Goal: Task Accomplishment & Management: Manage account settings

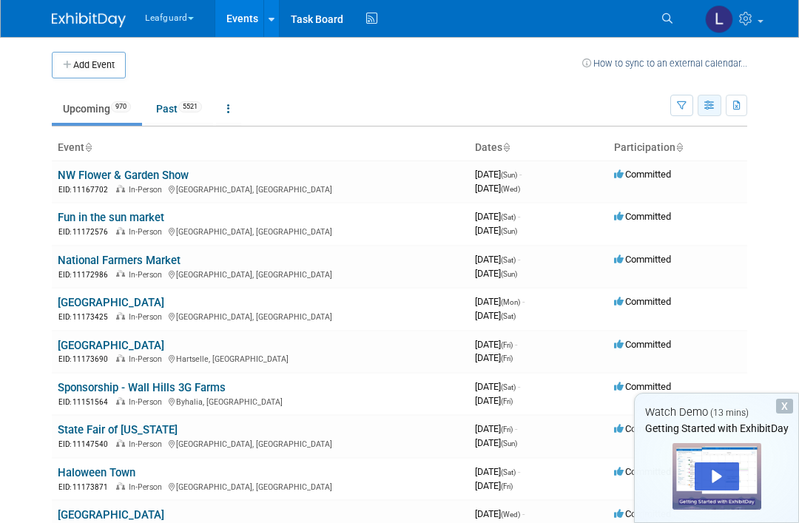
click at [708, 104] on icon "button" at bounding box center [710, 106] width 11 height 10
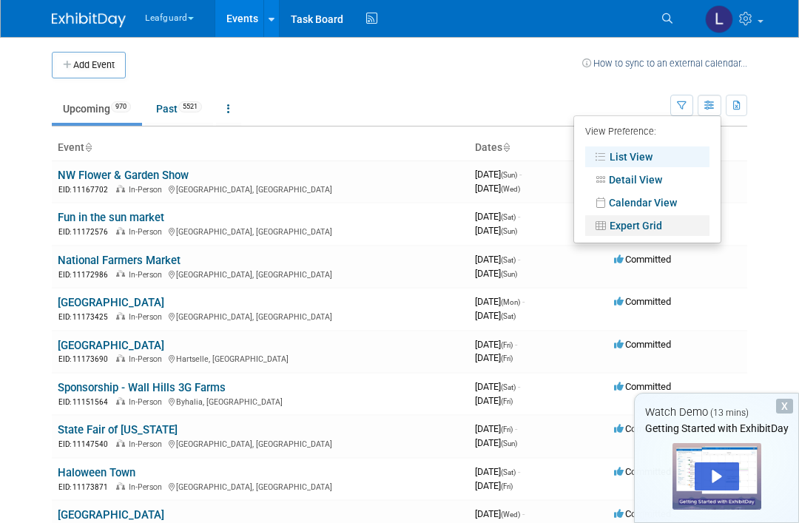
click at [656, 220] on link "Expert Grid" at bounding box center [647, 225] width 124 height 21
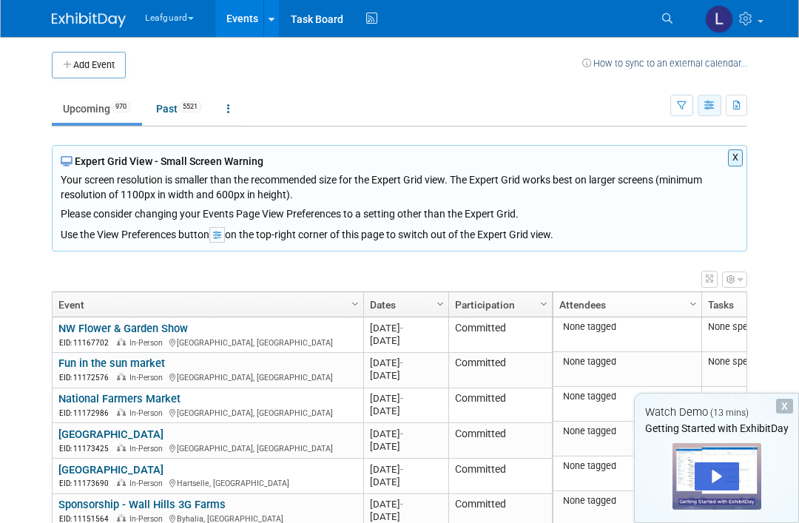
click at [707, 110] on button "button" at bounding box center [710, 105] width 24 height 21
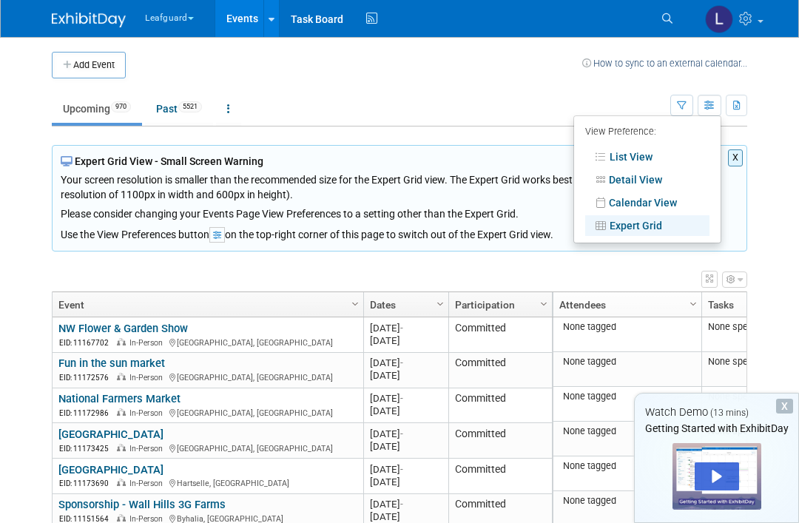
click at [665, 226] on link "Expert Grid" at bounding box center [647, 225] width 124 height 21
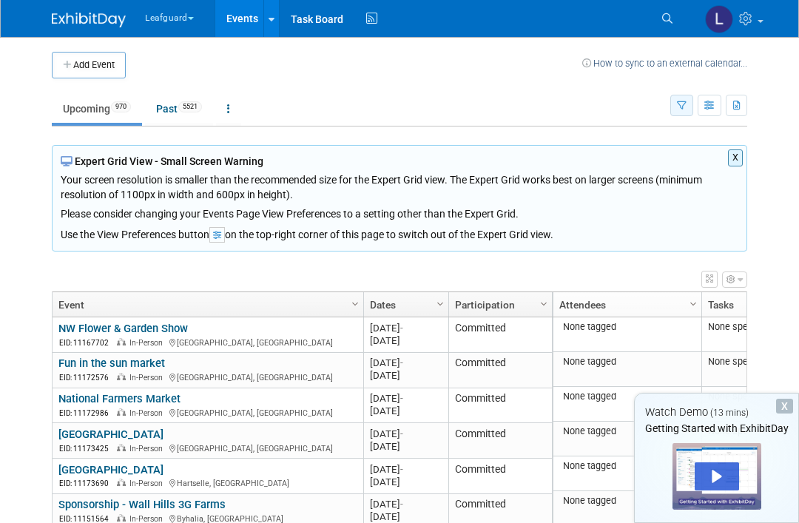
click at [679, 109] on icon "button" at bounding box center [682, 106] width 10 height 10
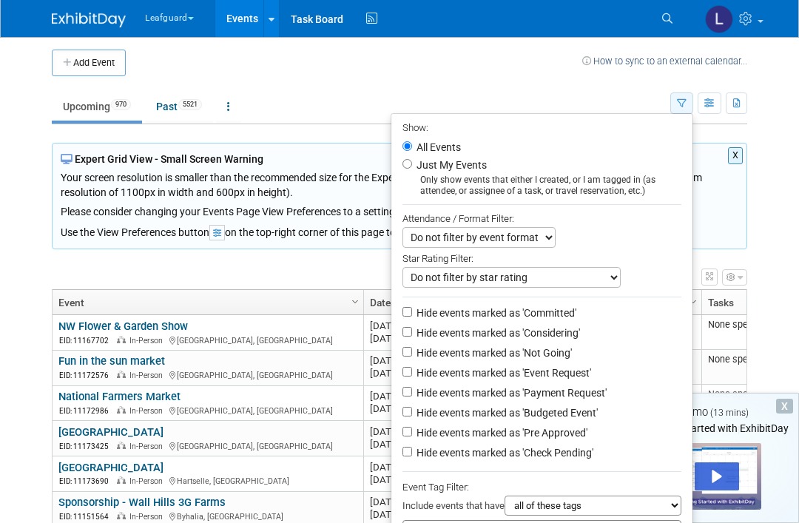
scroll to position [1, 0]
click at [744, 218] on div at bounding box center [399, 261] width 799 height 523
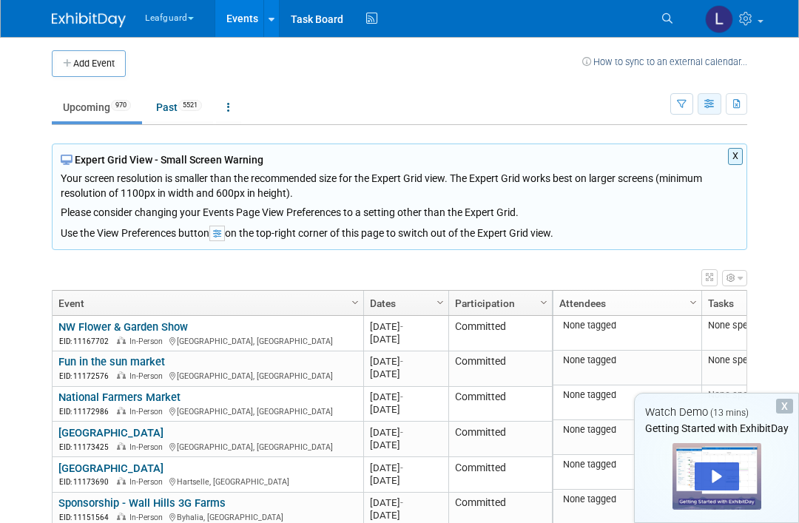
click at [702, 113] on button "button" at bounding box center [710, 103] width 24 height 21
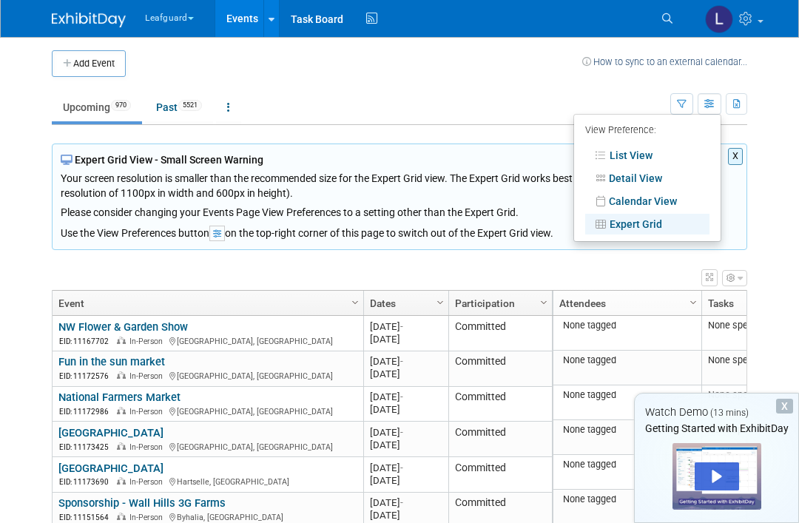
click at [758, 208] on div at bounding box center [399, 261] width 799 height 523
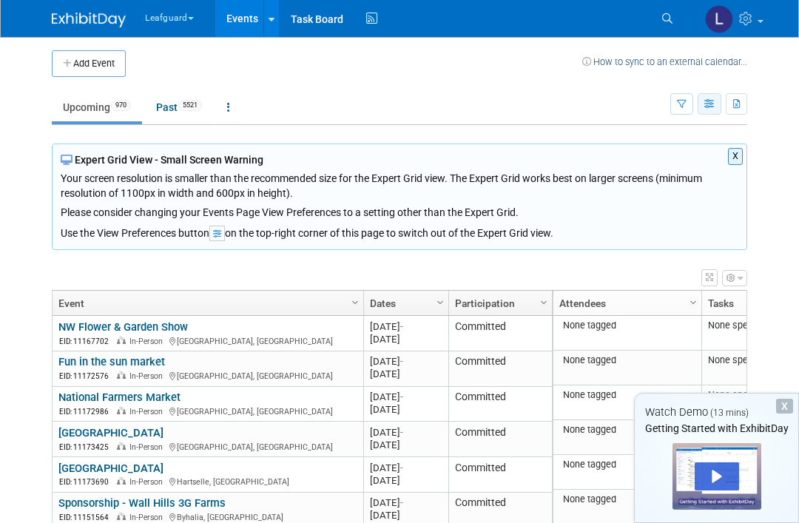
click at [707, 110] on button "button" at bounding box center [710, 103] width 24 height 21
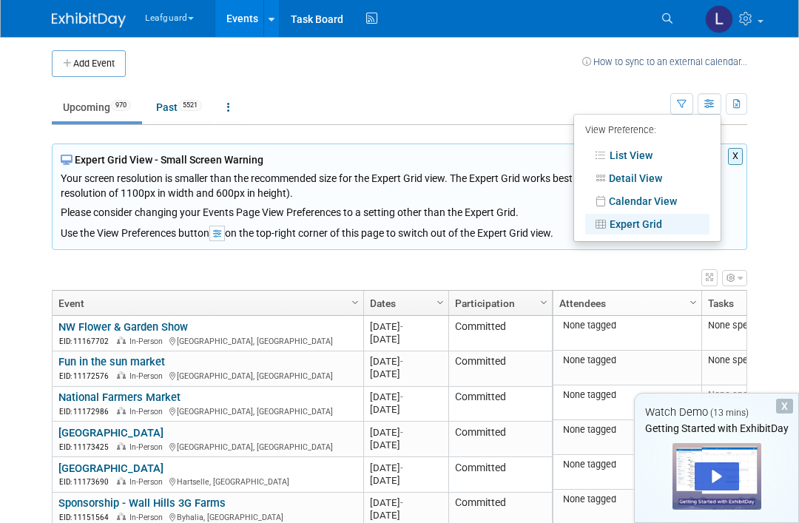
click at [672, 222] on link "Expert Grid" at bounding box center [647, 224] width 124 height 21
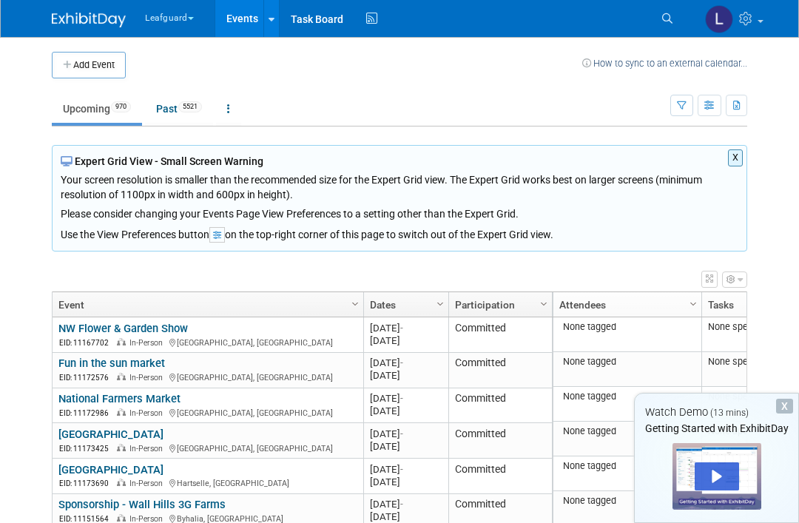
click at [738, 278] on icon "button" at bounding box center [740, 279] width 5 height 9
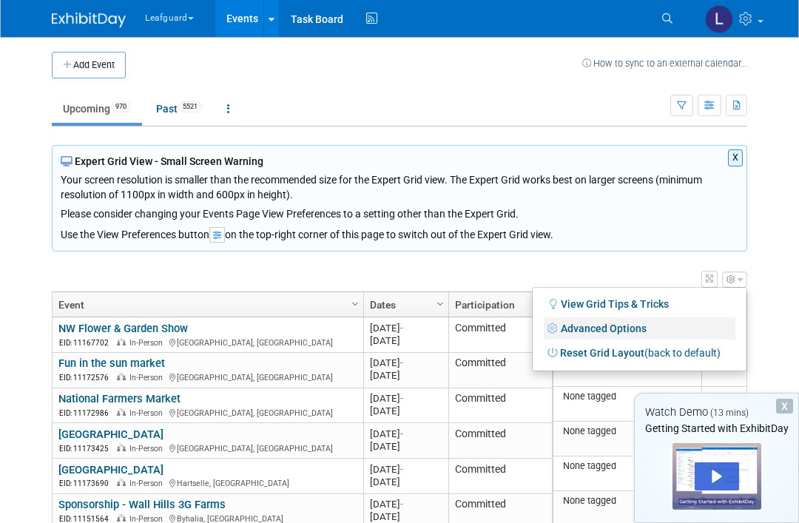
click at [628, 328] on link "Advanced Options" at bounding box center [640, 328] width 192 height 22
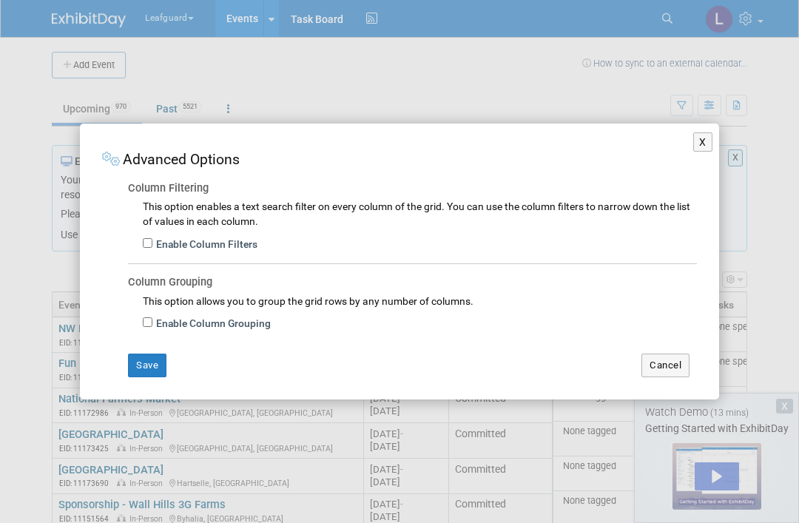
click at [158, 235] on div "Enable Column Filters" at bounding box center [420, 242] width 554 height 27
click at [150, 248] on input "Enable Column Filters" at bounding box center [148, 243] width 10 height 10
checkbox input "true"
click at [150, 366] on button "Save" at bounding box center [147, 366] width 38 height 24
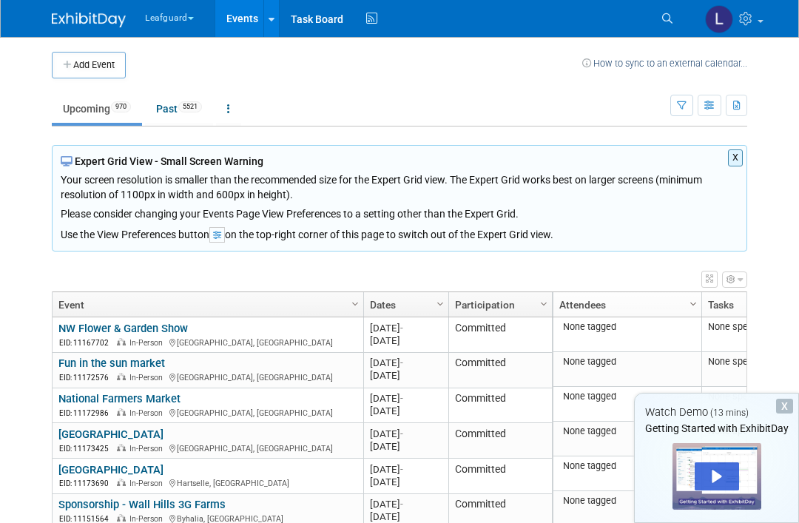
click at [688, 308] on span "Column Settings" at bounding box center [694, 304] width 12 height 12
click at [795, 195] on body "Leafguard Explore: My Workspaces 2 Go to Workspace: Leafguard LOVELL Events Add…" at bounding box center [399, 261] width 799 height 523
click at [537, 309] on link "Column Settings" at bounding box center [545, 303] width 16 height 22
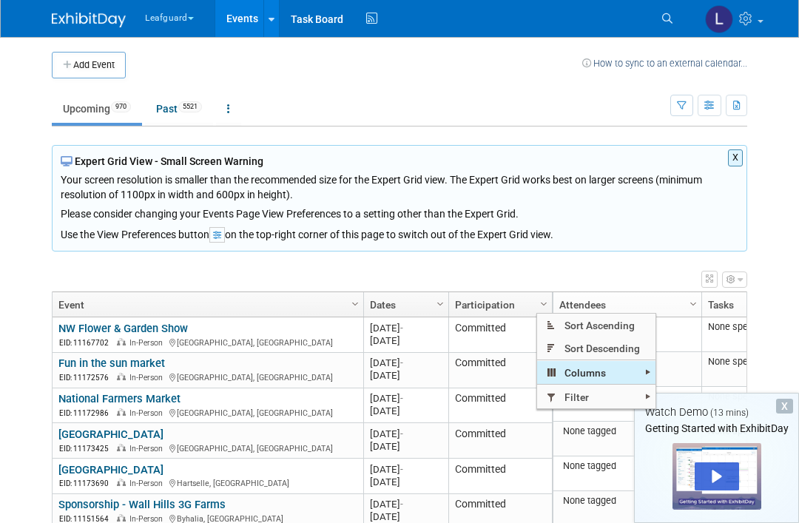
click at [639, 370] on span "Columns" at bounding box center [596, 372] width 118 height 23
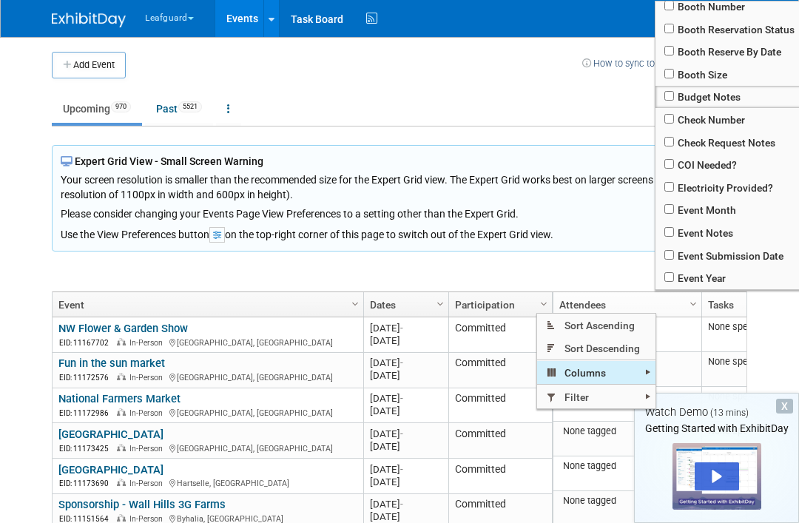
scroll to position [102, 0]
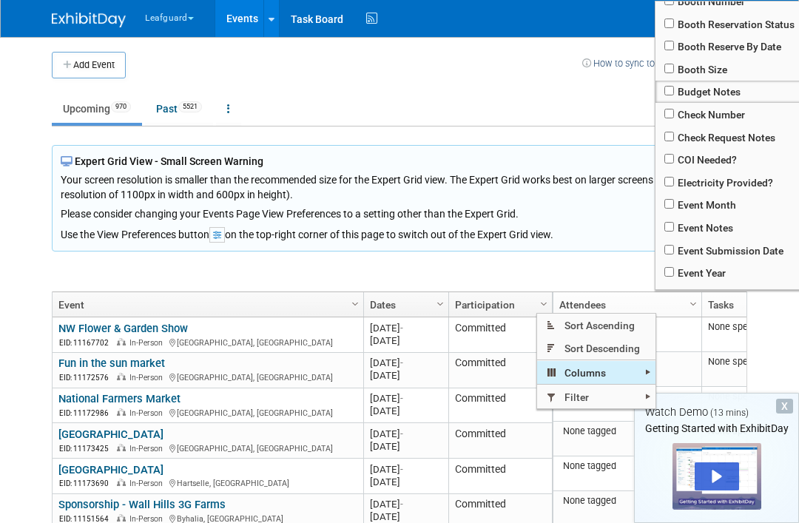
click at [674, 232] on input "checkbox" at bounding box center [670, 227] width 10 height 10
checkbox input "true"
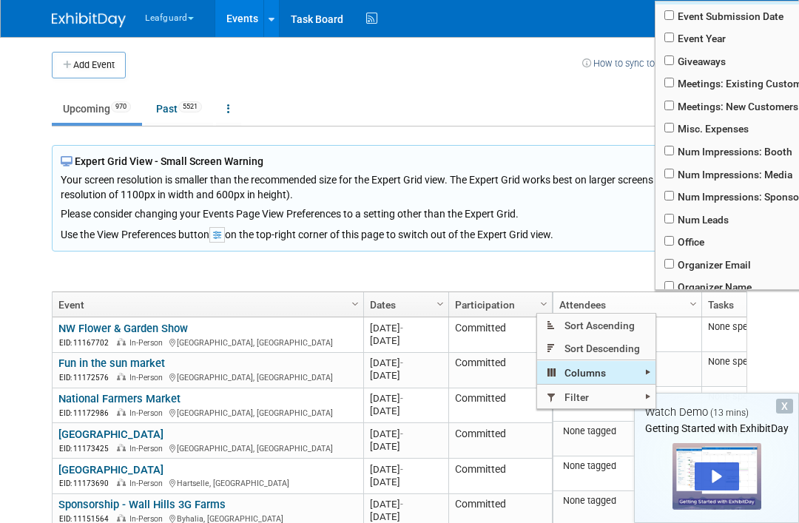
scroll to position [337, 0]
click at [673, 245] on input "checkbox" at bounding box center [670, 240] width 10 height 10
checkbox input "true"
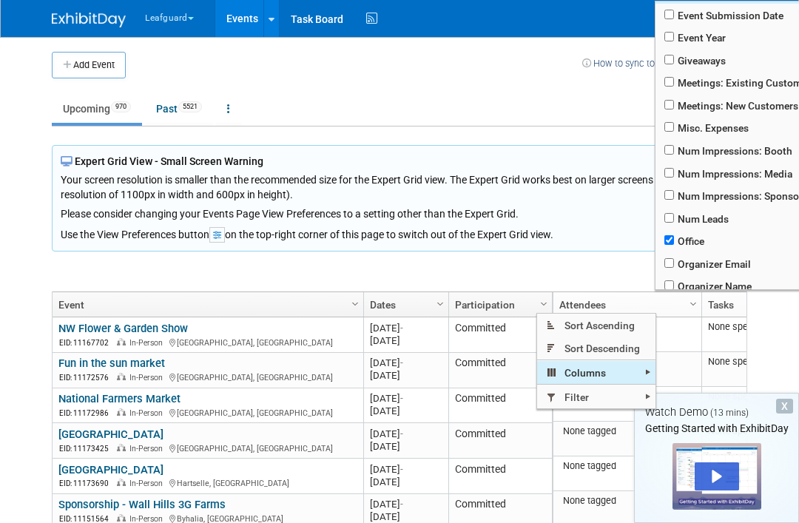
checkbox input "true"
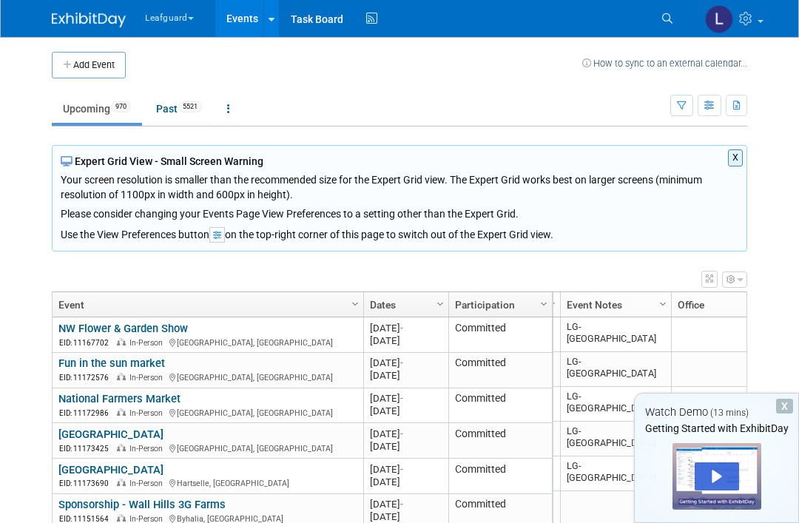
scroll to position [0, 349]
click at [664, 305] on span "Column Settings" at bounding box center [663, 304] width 12 height 12
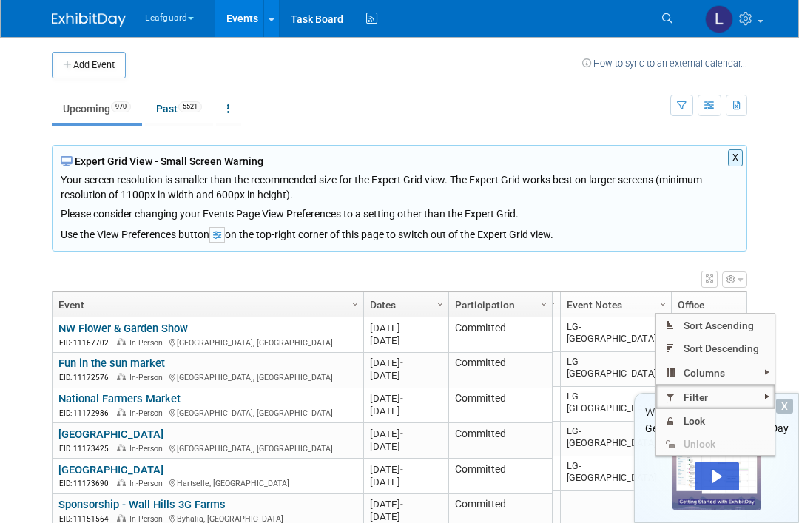
click at [730, 387] on span "Filter" at bounding box center [715, 397] width 118 height 23
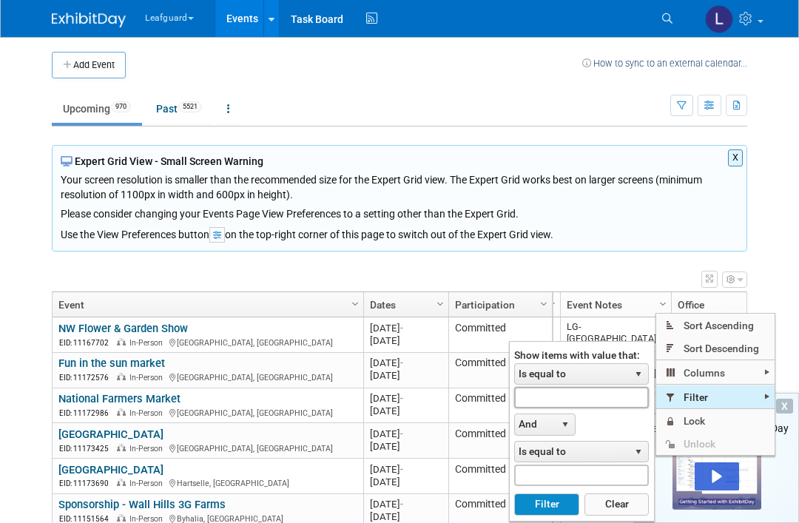
click at [581, 401] on input "text" at bounding box center [581, 397] width 135 height 21
click at [568, 396] on input "text" at bounding box center [581, 397] width 135 height 21
type input "C"
click at [603, 377] on span "Is equal to" at bounding box center [572, 374] width 114 height 21
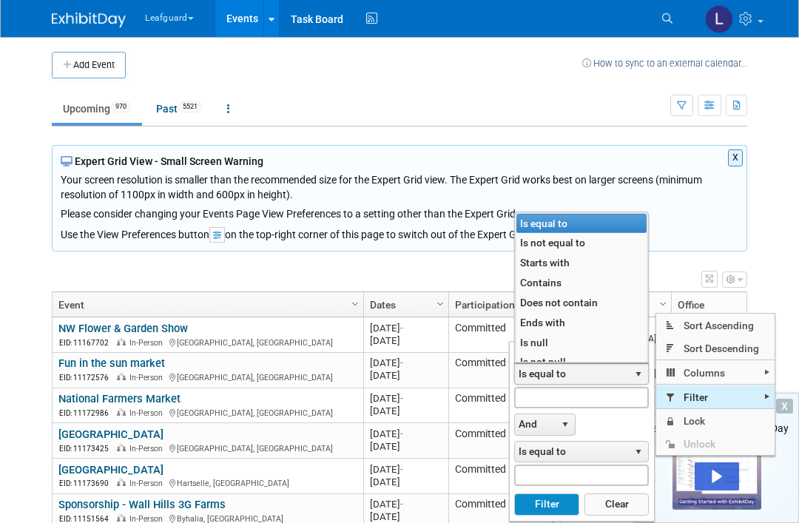
click at [577, 284] on li "Contains" at bounding box center [582, 283] width 130 height 20
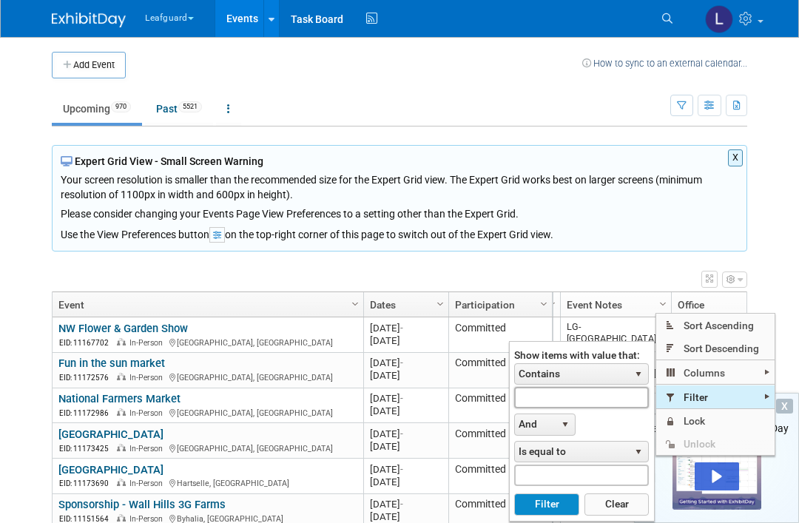
click at [591, 397] on input "text" at bounding box center [581, 397] width 135 height 21
click at [583, 403] on input "text" at bounding box center [581, 397] width 135 height 21
type input "Lg-rich"
click at [540, 508] on button "Filter" at bounding box center [546, 505] width 64 height 22
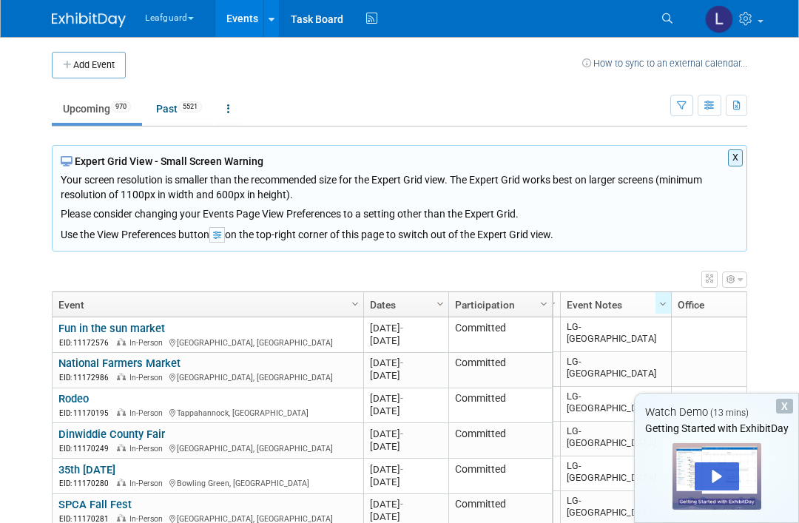
click at [788, 406] on div "X" at bounding box center [784, 406] width 17 height 15
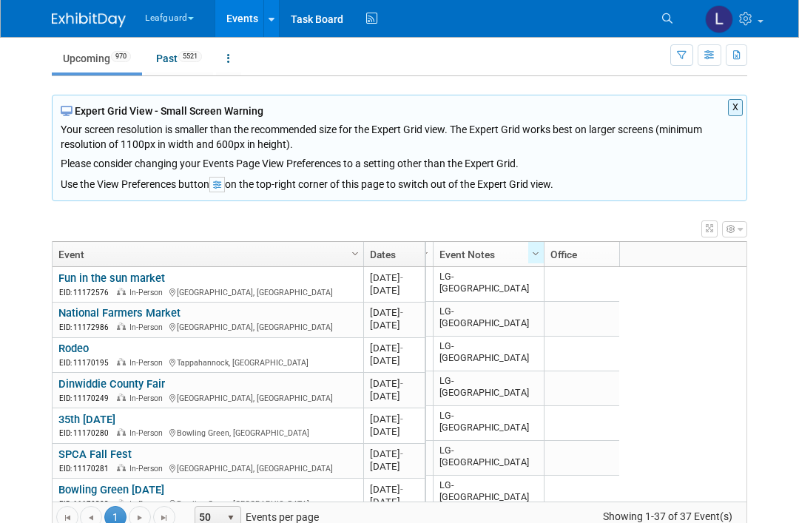
scroll to position [46, 0]
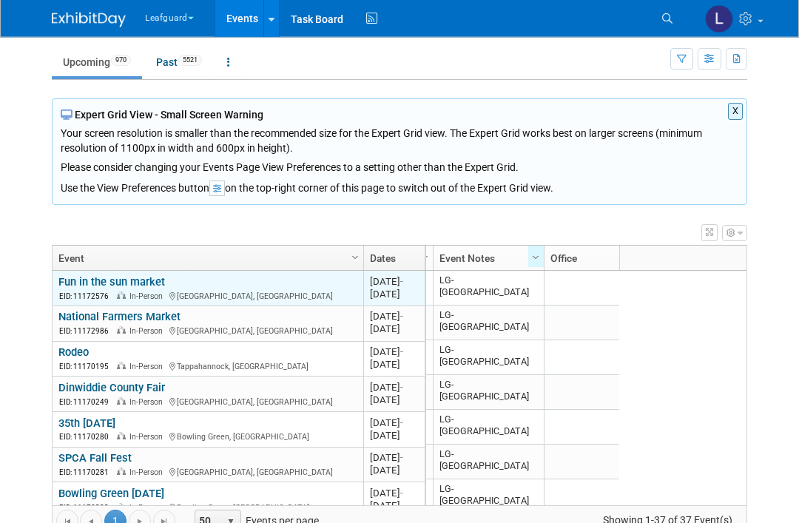
click at [149, 289] on link "Fun in the sun market" at bounding box center [111, 282] width 107 height 13
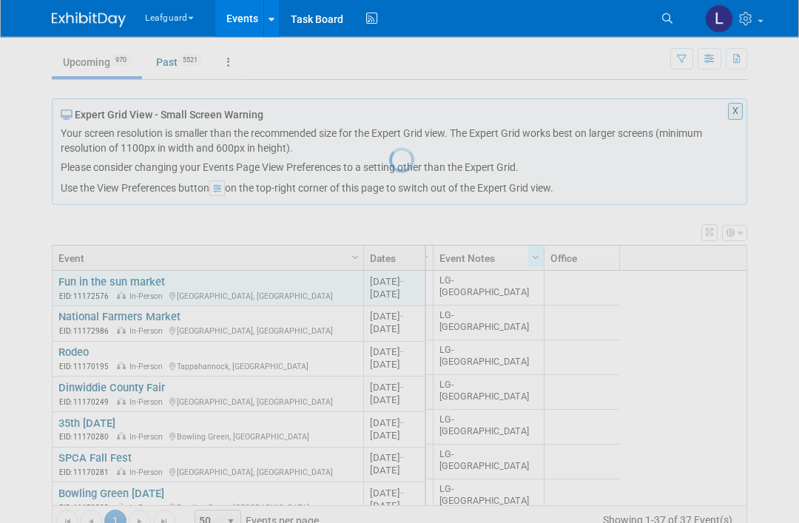
scroll to position [69, 0]
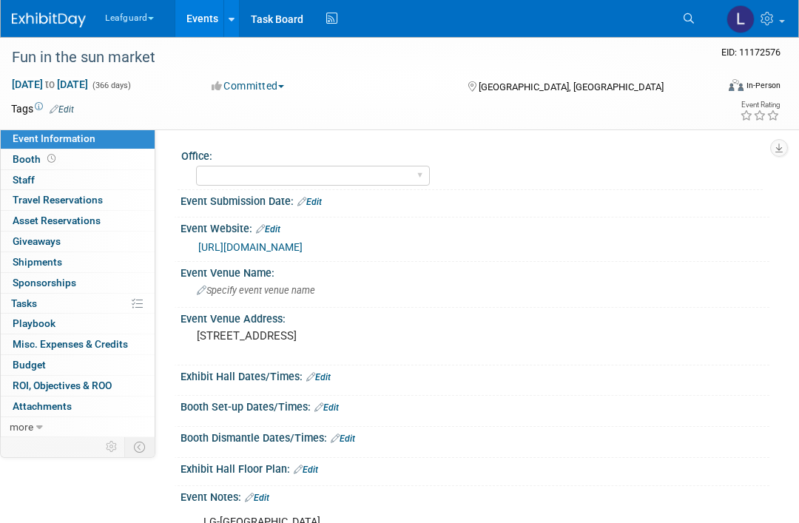
click at [275, 87] on button "Committed" at bounding box center [248, 85] width 84 height 15
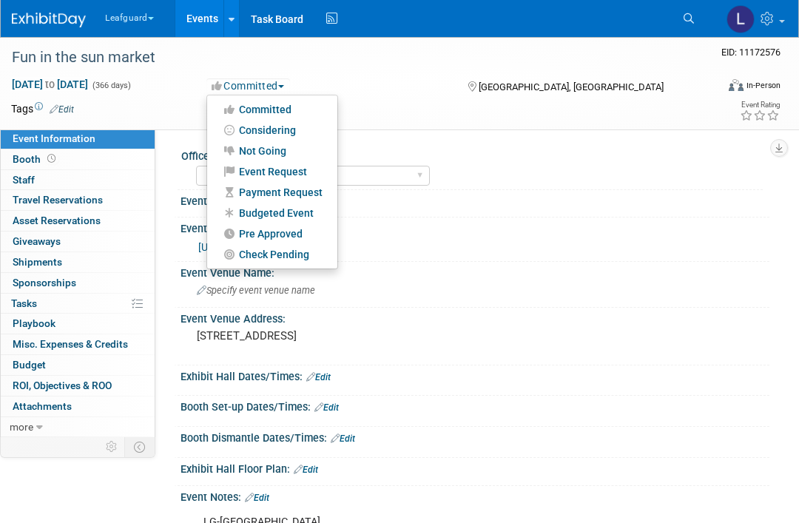
click at [305, 214] on div at bounding box center [399, 261] width 799 height 523
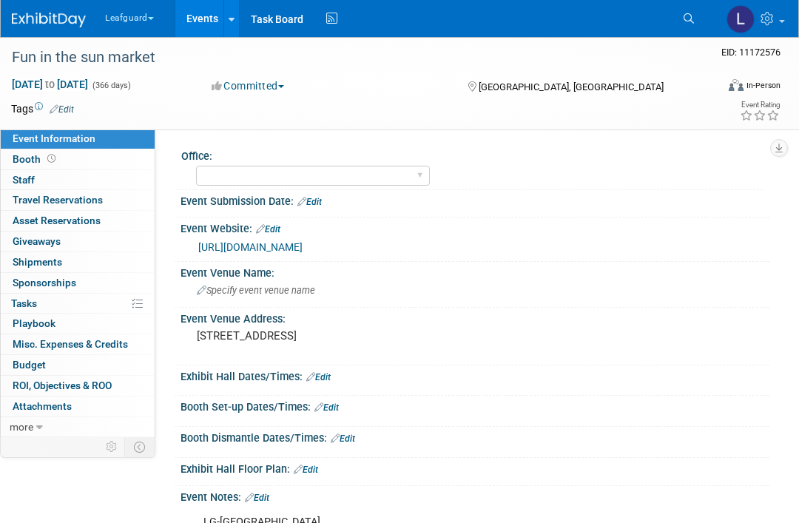
click at [284, 87] on button "Committed" at bounding box center [248, 85] width 84 height 15
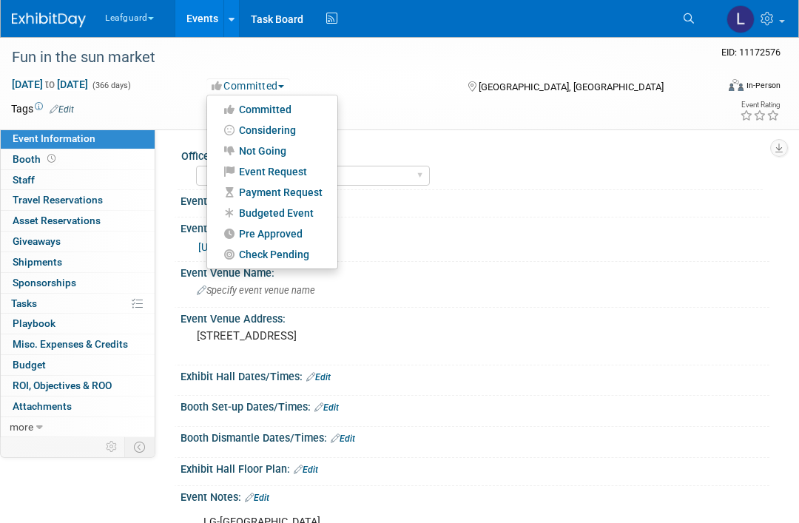
click at [310, 215] on div at bounding box center [399, 261] width 799 height 523
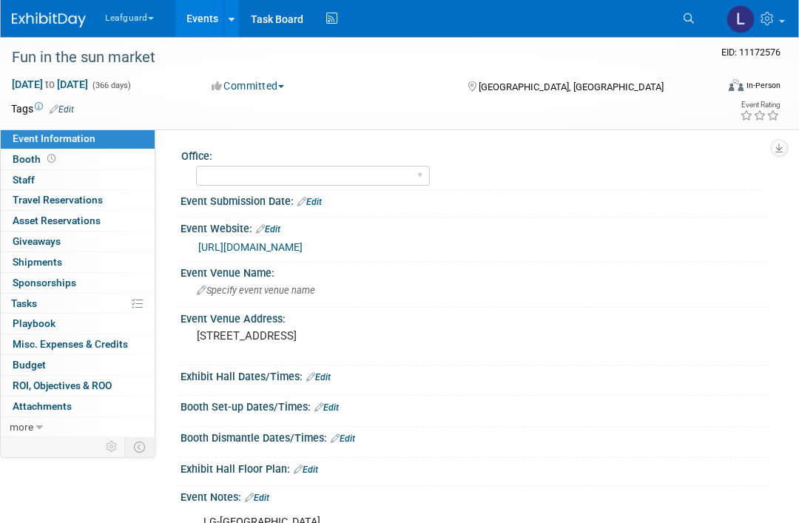
click at [269, 90] on button "Committed" at bounding box center [248, 85] width 84 height 15
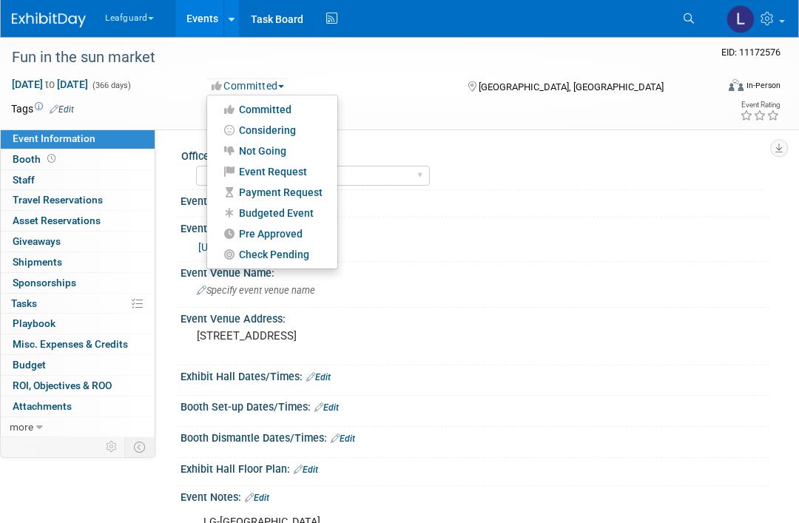
click at [306, 213] on div at bounding box center [399, 261] width 799 height 523
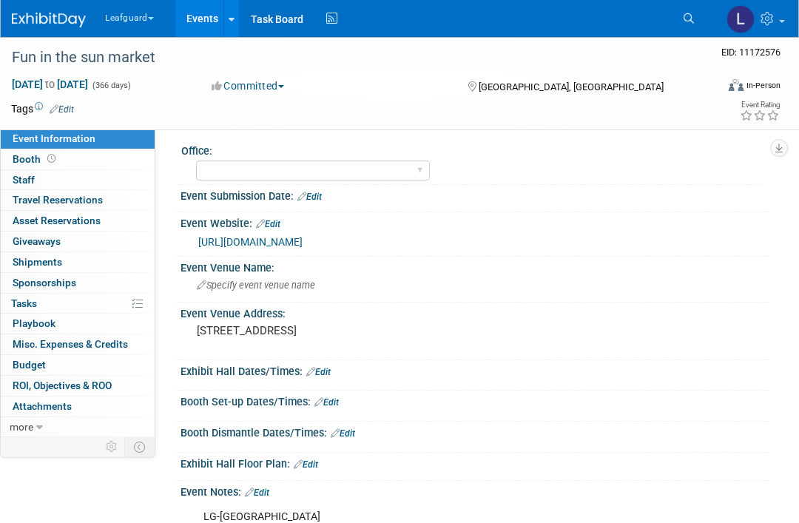
scroll to position [36, 0]
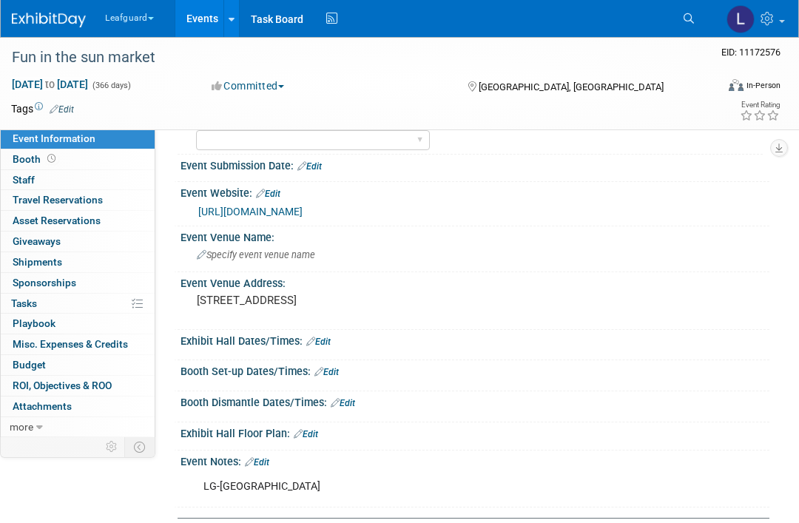
click at [273, 88] on button "Committed" at bounding box center [248, 85] width 84 height 15
click at [276, 86] on div at bounding box center [399, 261] width 799 height 523
click at [265, 91] on button "Committed" at bounding box center [248, 85] width 84 height 15
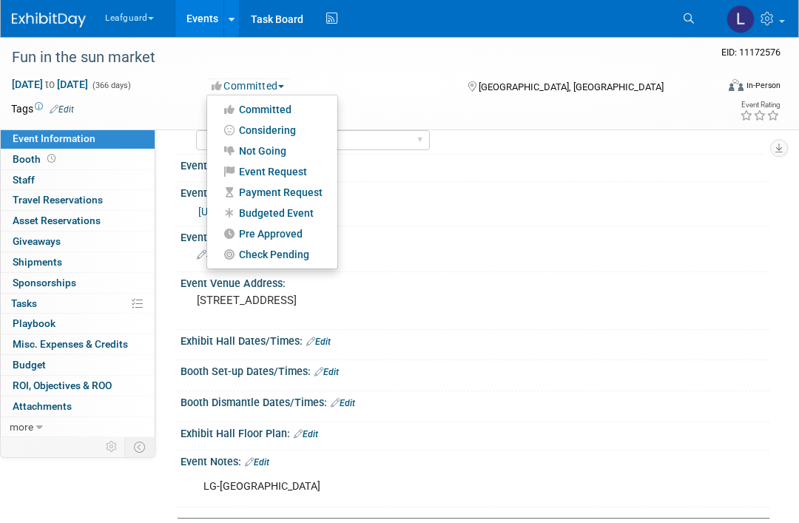
click at [309, 214] on div at bounding box center [399, 261] width 799 height 523
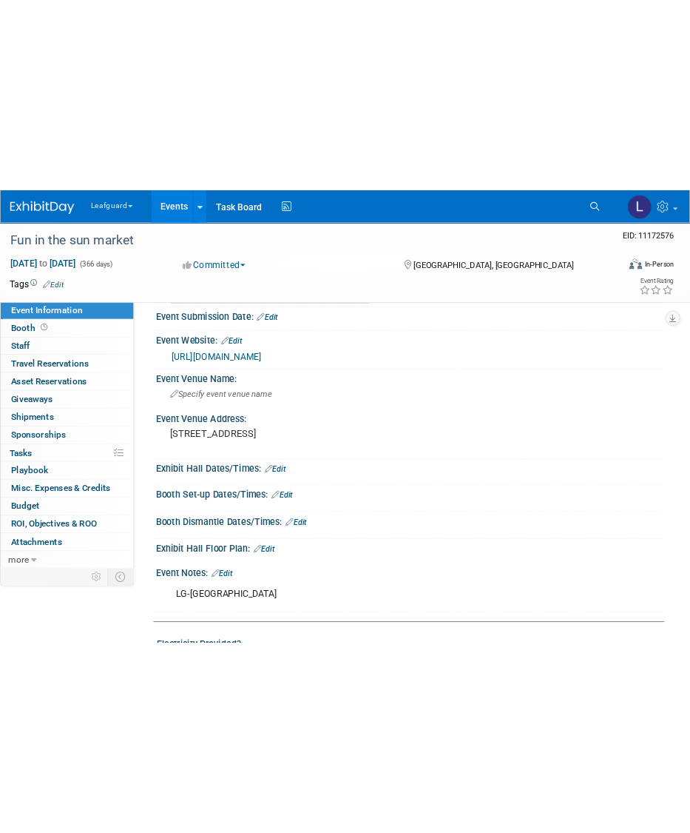
scroll to position [0, 0]
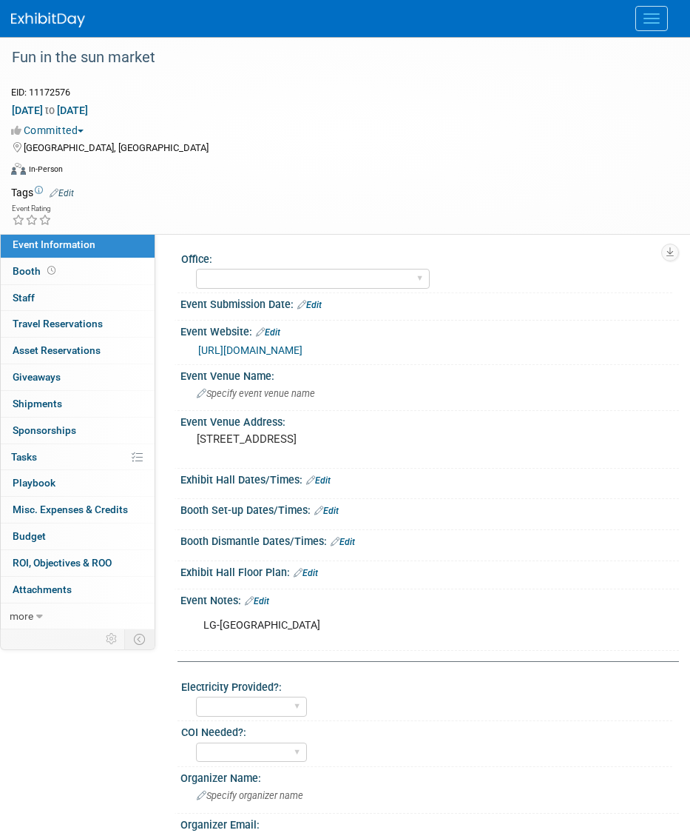
click at [67, 130] on button "Committed" at bounding box center [50, 130] width 78 height 15
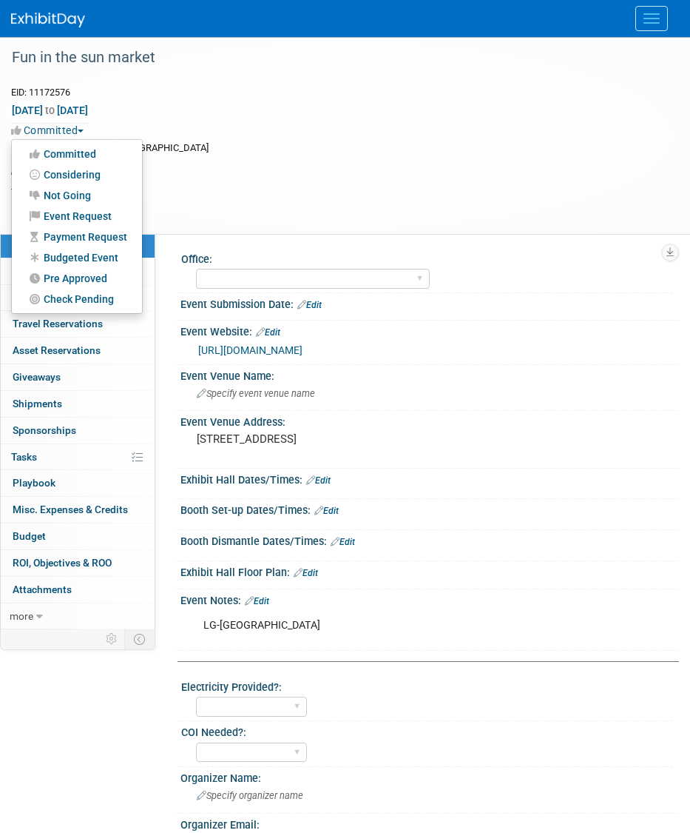
click at [105, 262] on div at bounding box center [345, 416] width 690 height 833
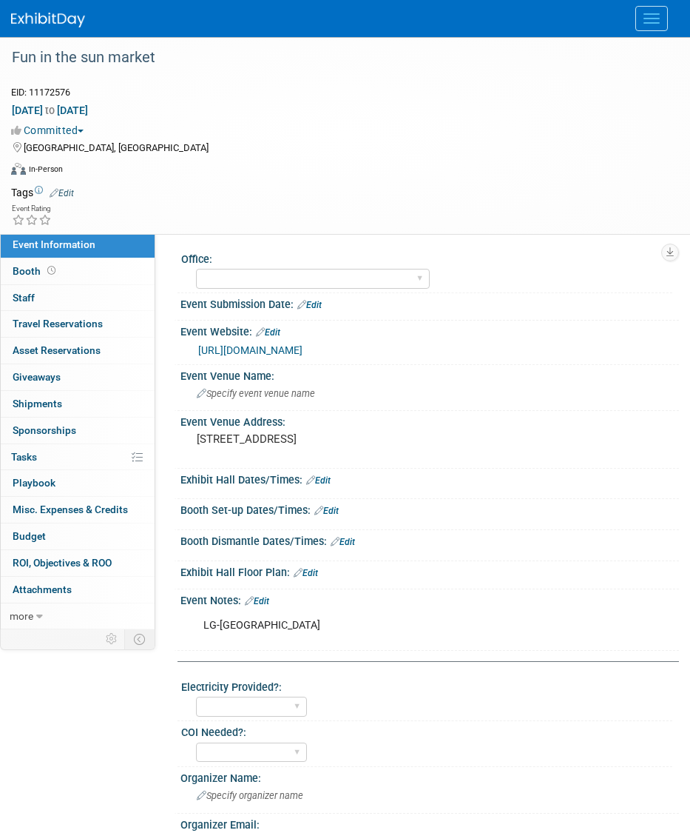
click at [291, 281] on select "Albany Arkansas Austin Birmingham Charlotte Chicago Cleveland Colorado Columbia…" at bounding box center [313, 279] width 234 height 20
select select "Richmond"
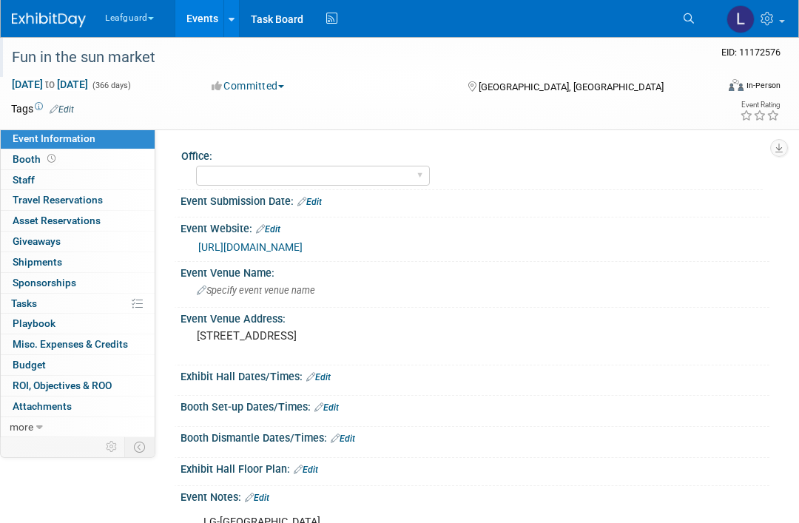
click at [286, 74] on div "Fun in the sun market" at bounding box center [358, 57] width 716 height 40
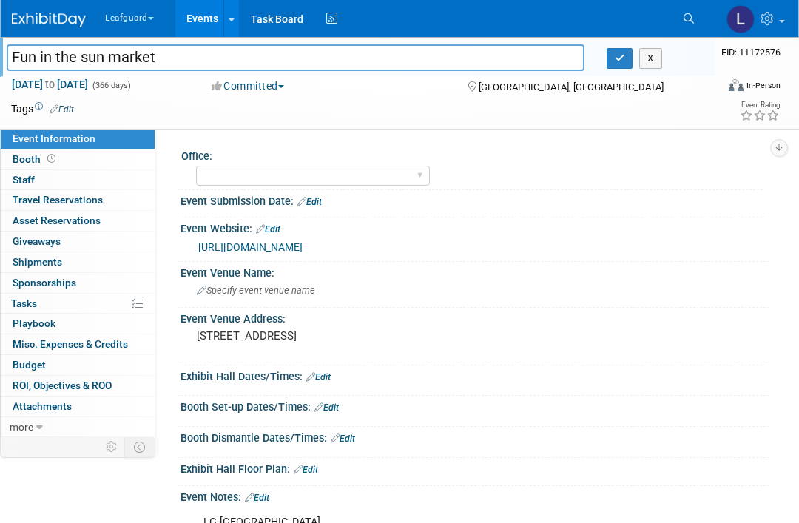
click at [275, 91] on button "Committed" at bounding box center [248, 85] width 84 height 15
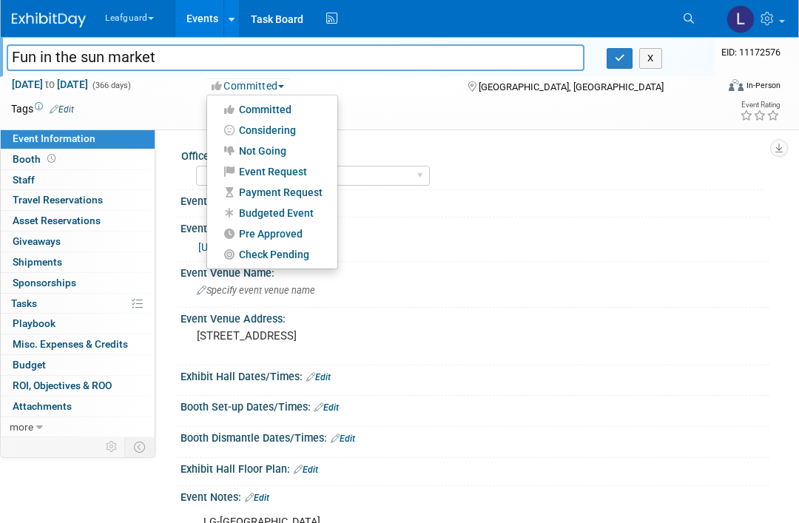
click at [298, 215] on div at bounding box center [399, 261] width 799 height 523
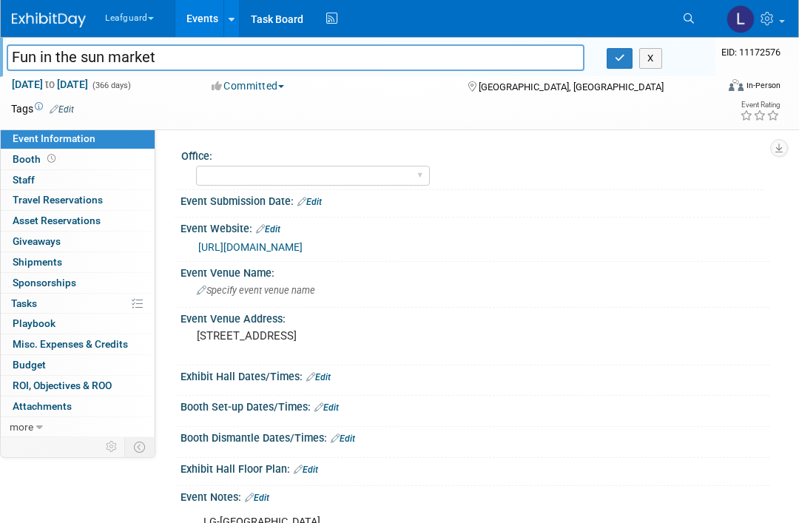
click at [278, 90] on button "Committed" at bounding box center [248, 85] width 84 height 15
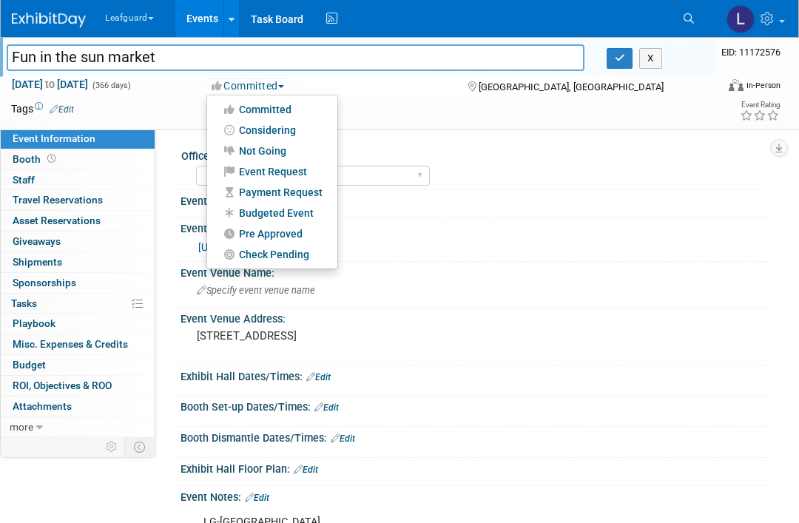
click at [304, 210] on div at bounding box center [399, 261] width 799 height 523
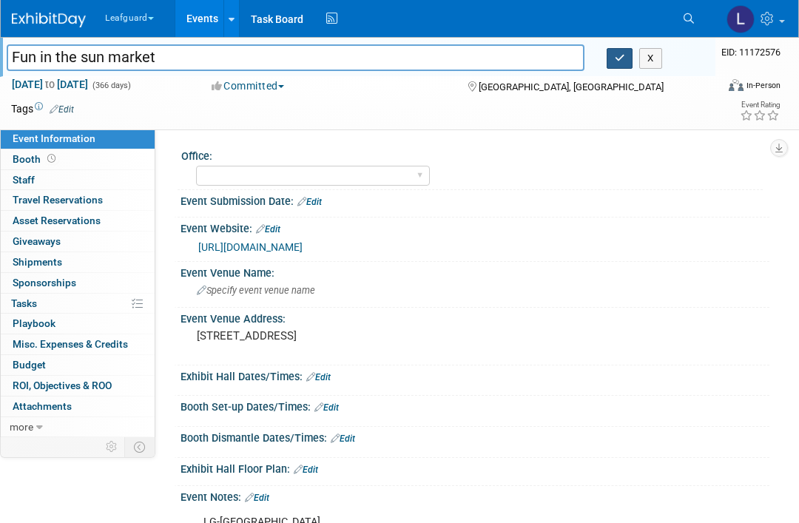
click at [619, 56] on icon "button" at bounding box center [620, 58] width 10 height 10
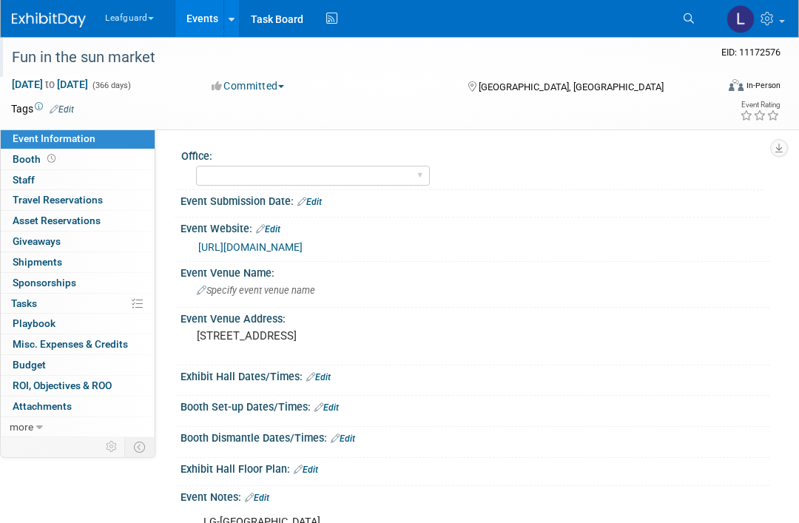
click at [282, 80] on button "Committed" at bounding box center [248, 85] width 84 height 15
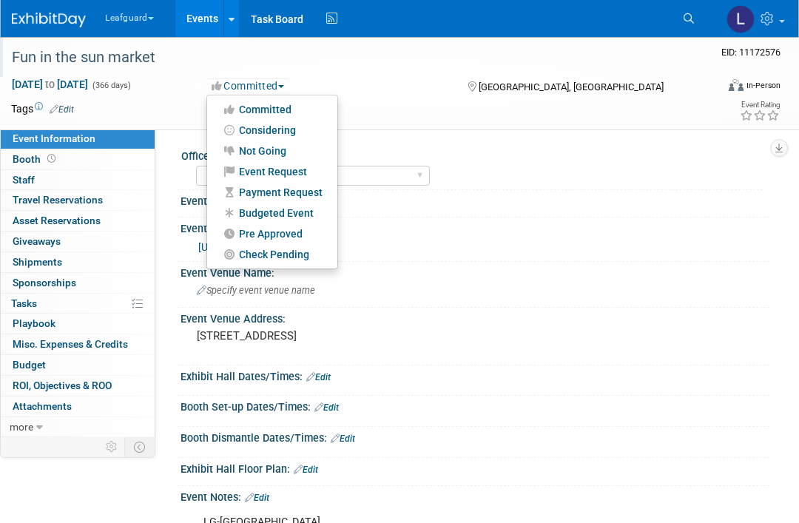
click at [312, 207] on div at bounding box center [399, 261] width 799 height 523
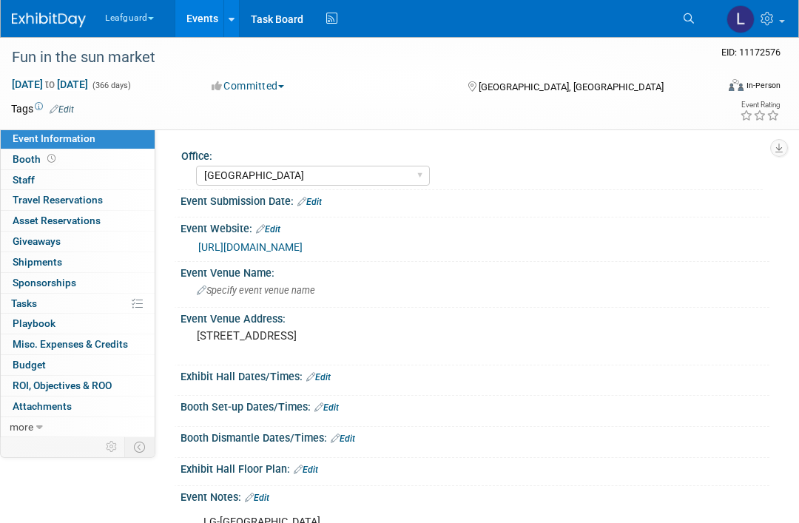
select select "[GEOGRAPHIC_DATA]"
click at [275, 81] on button "Committed" at bounding box center [248, 85] width 84 height 15
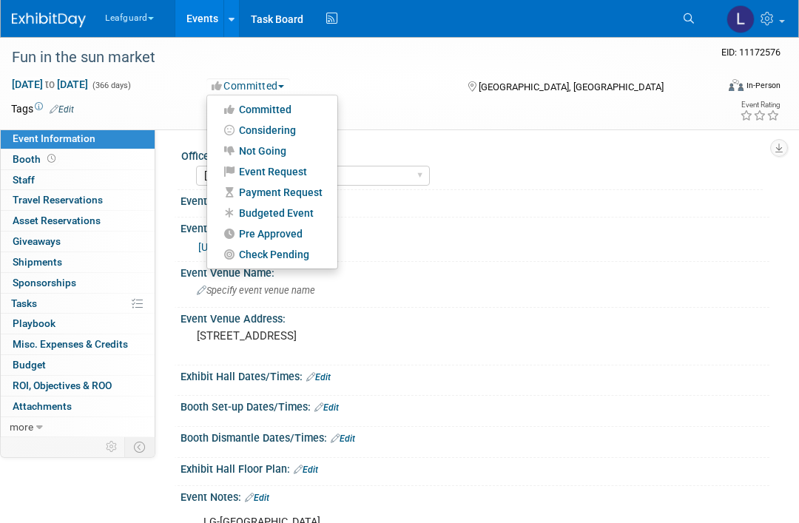
click at [310, 212] on div at bounding box center [399, 261] width 799 height 523
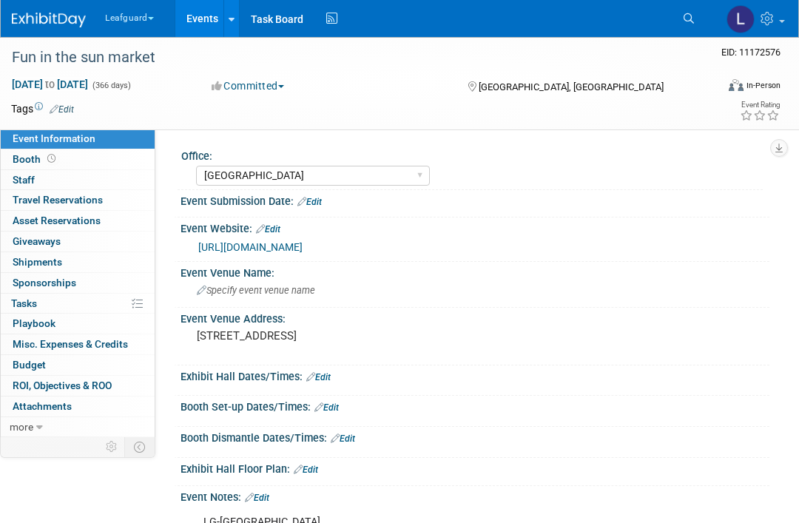
click at [272, 88] on button "Committed" at bounding box center [248, 85] width 84 height 15
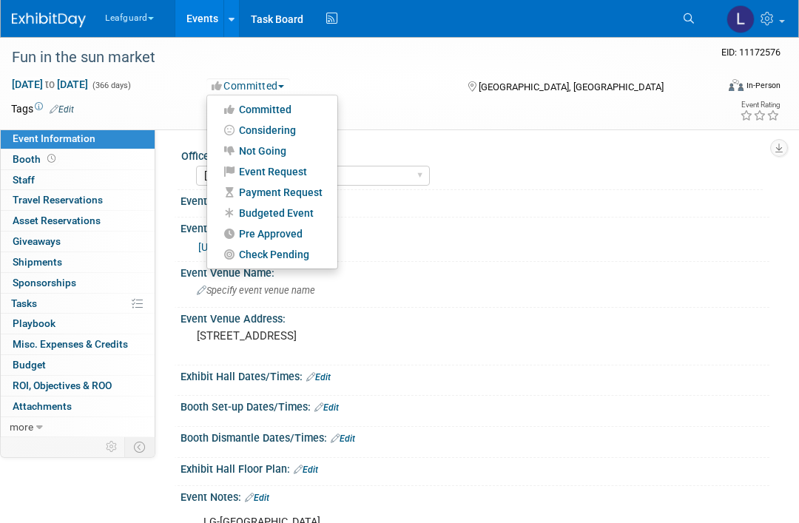
click at [268, 111] on div at bounding box center [399, 261] width 799 height 523
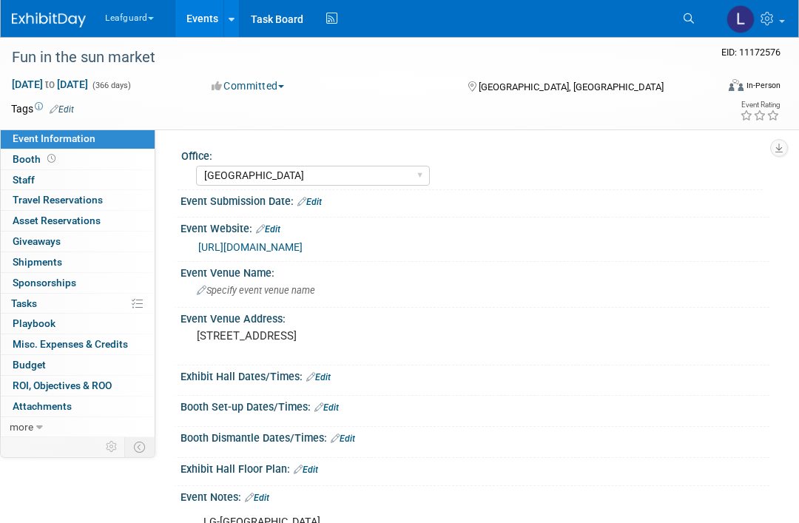
click at [269, 91] on button "Committed" at bounding box center [248, 85] width 84 height 15
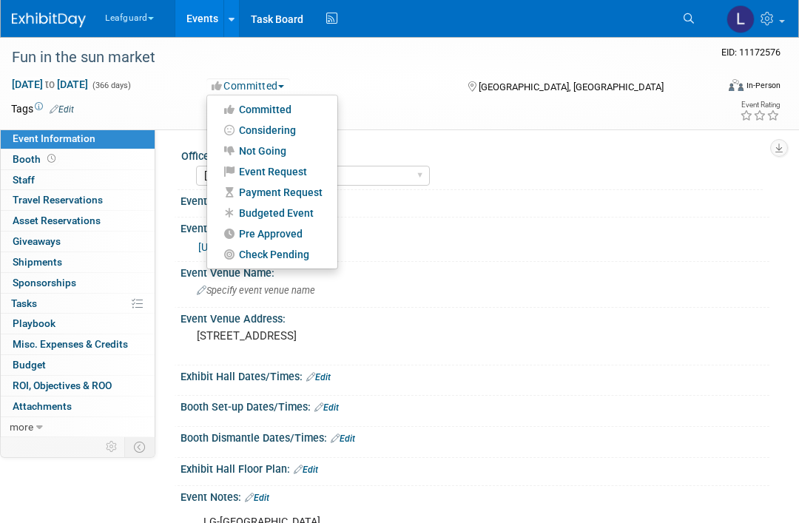
click at [299, 212] on div at bounding box center [399, 261] width 799 height 523
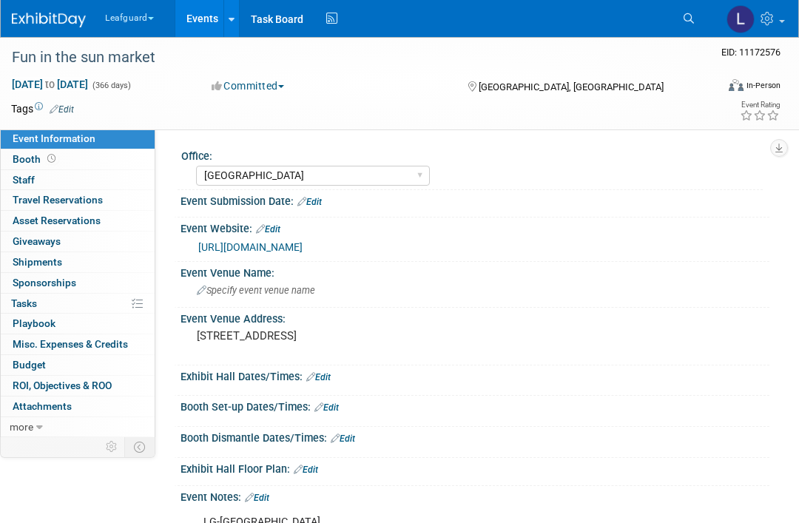
click at [279, 78] on button "Committed" at bounding box center [248, 85] width 84 height 15
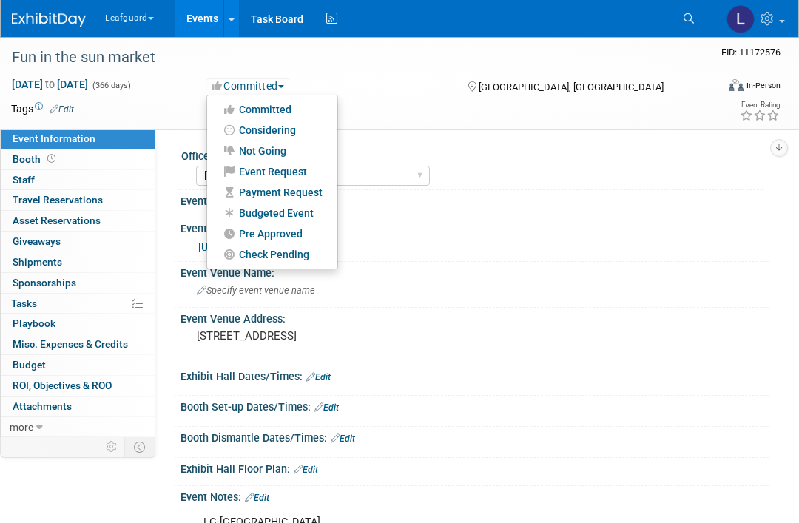
click at [304, 212] on div at bounding box center [399, 261] width 799 height 523
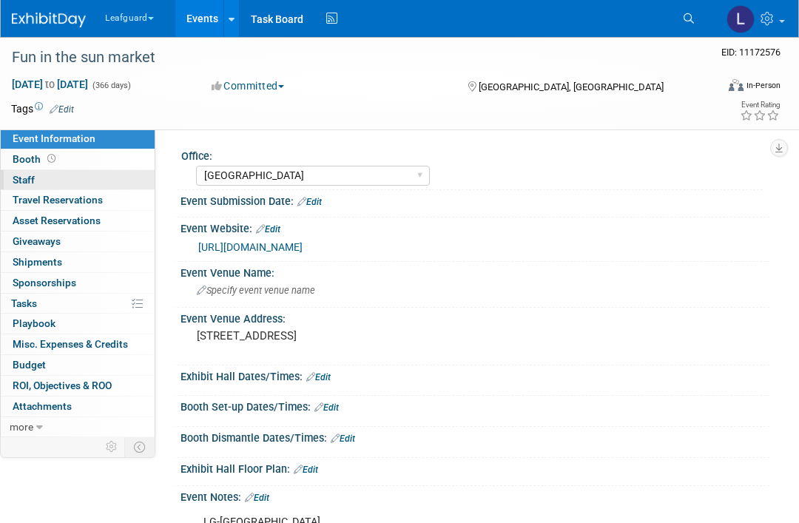
click at [89, 178] on link "0 Staff 0" at bounding box center [78, 180] width 154 height 20
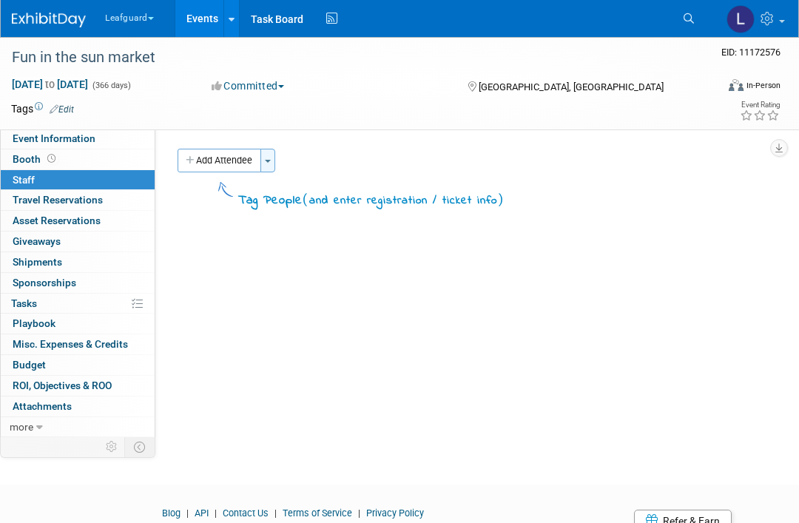
click at [275, 164] on button "Toggle Dropdown" at bounding box center [268, 161] width 15 height 24
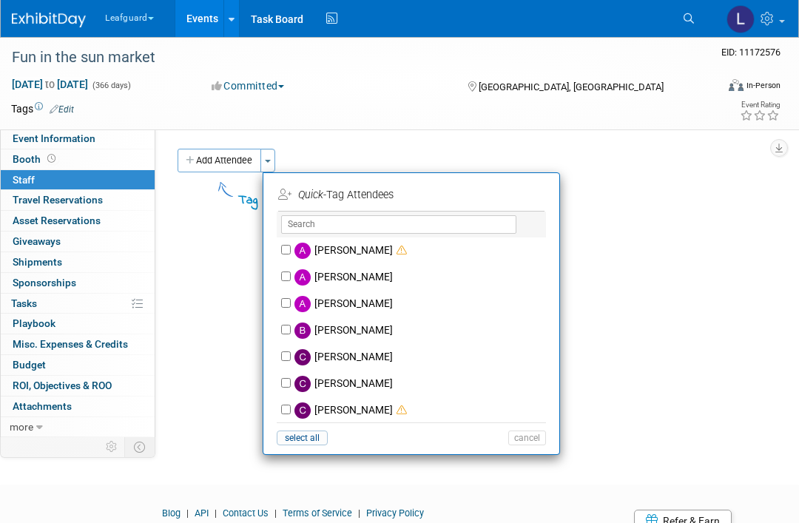
click at [449, 231] on div at bounding box center [399, 261] width 799 height 523
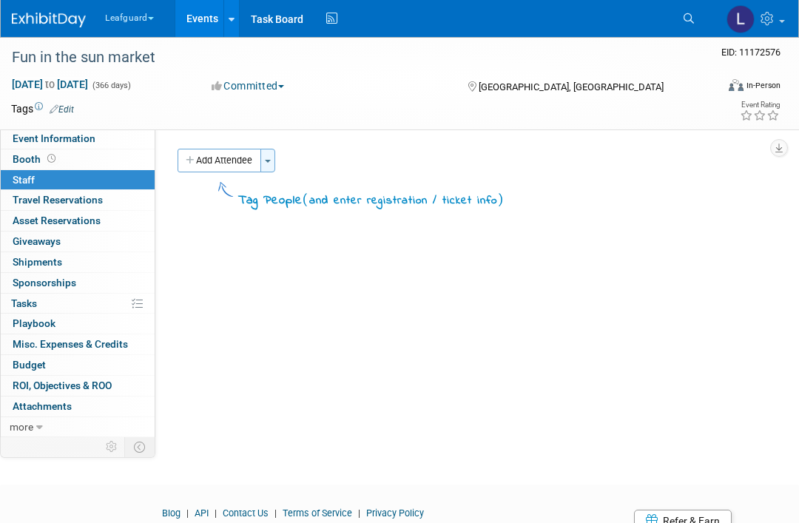
click at [271, 161] on span "button" at bounding box center [268, 161] width 6 height 3
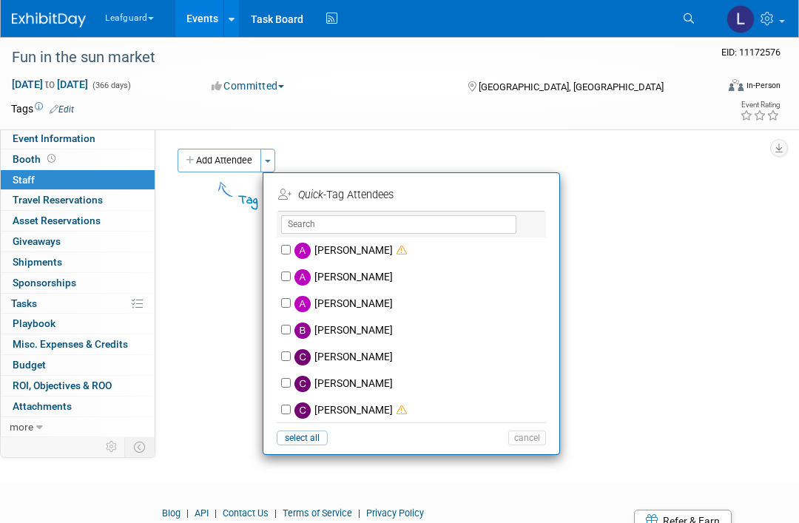
click at [323, 226] on div at bounding box center [399, 261] width 799 height 523
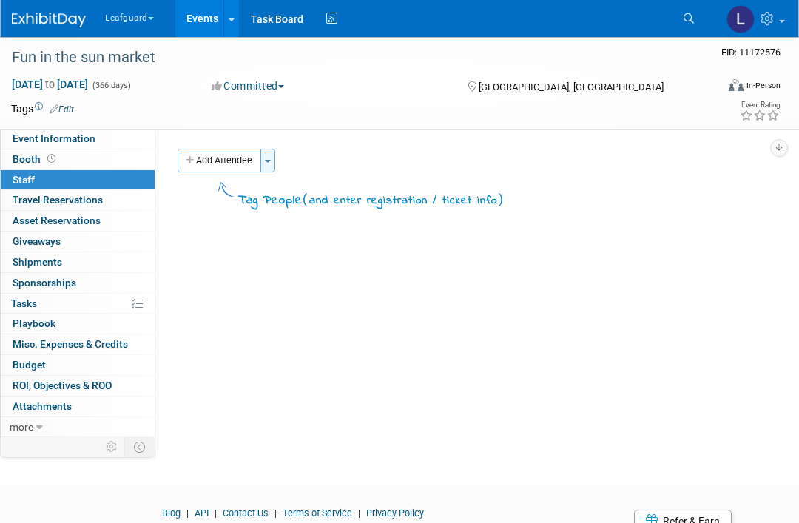
click at [269, 160] on span "button" at bounding box center [268, 161] width 6 height 3
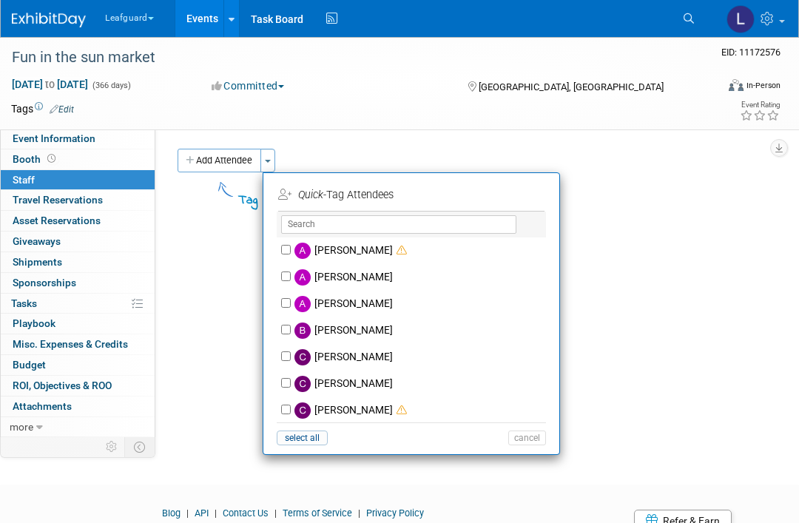
click at [343, 225] on div at bounding box center [399, 261] width 799 height 523
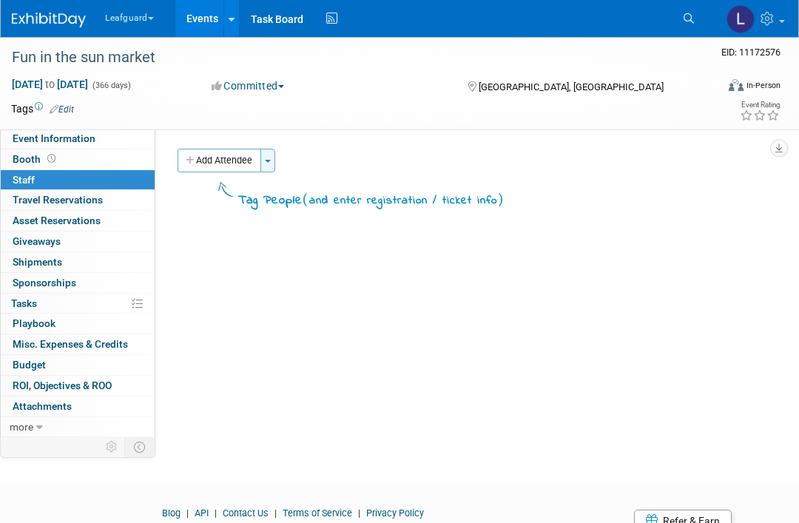
click at [274, 169] on button "Toggle Dropdown" at bounding box center [268, 161] width 15 height 24
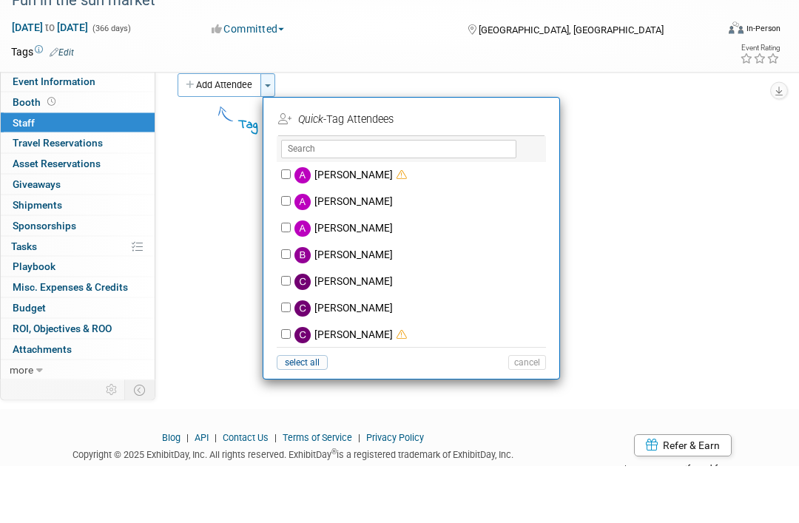
scroll to position [18, 0]
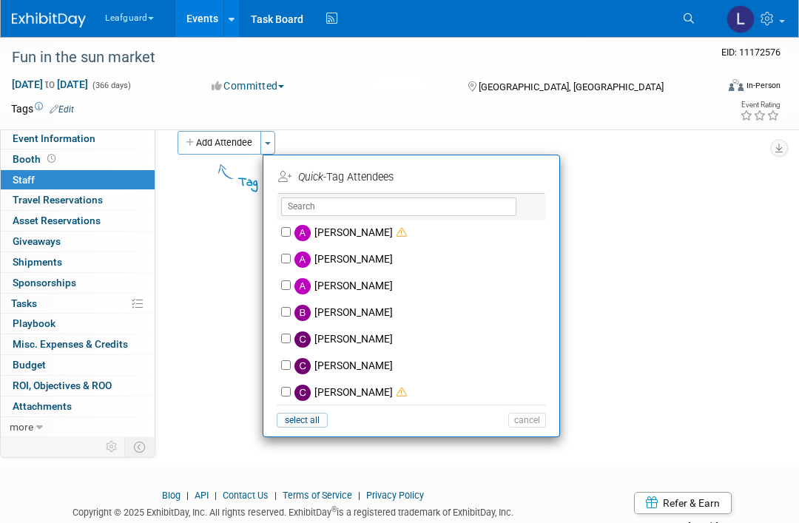
click at [383, 206] on div at bounding box center [399, 261] width 799 height 523
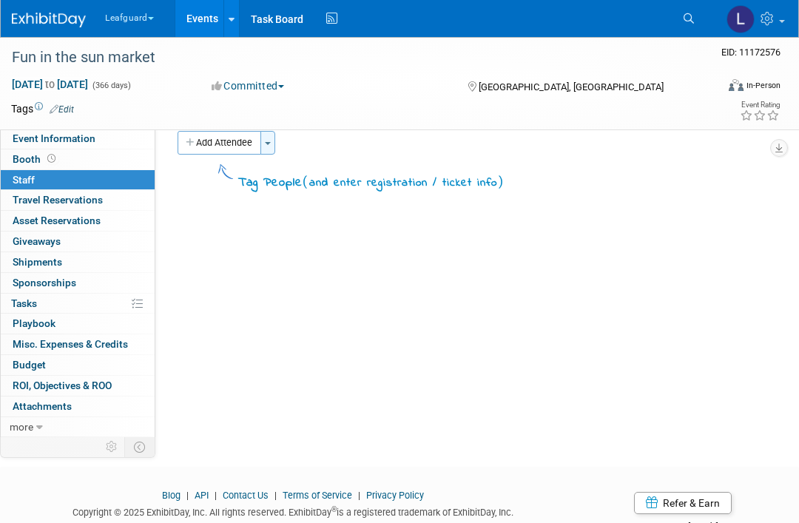
click at [264, 144] on button "Toggle Dropdown" at bounding box center [268, 143] width 15 height 24
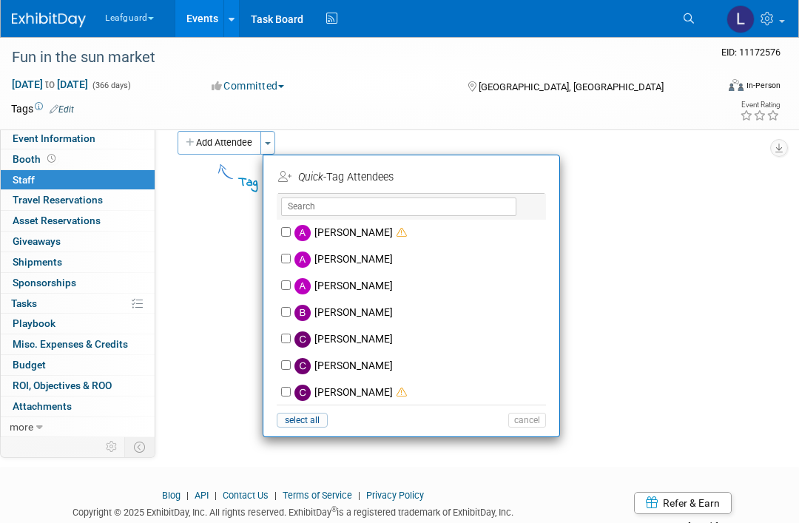
click at [348, 209] on div at bounding box center [399, 261] width 799 height 523
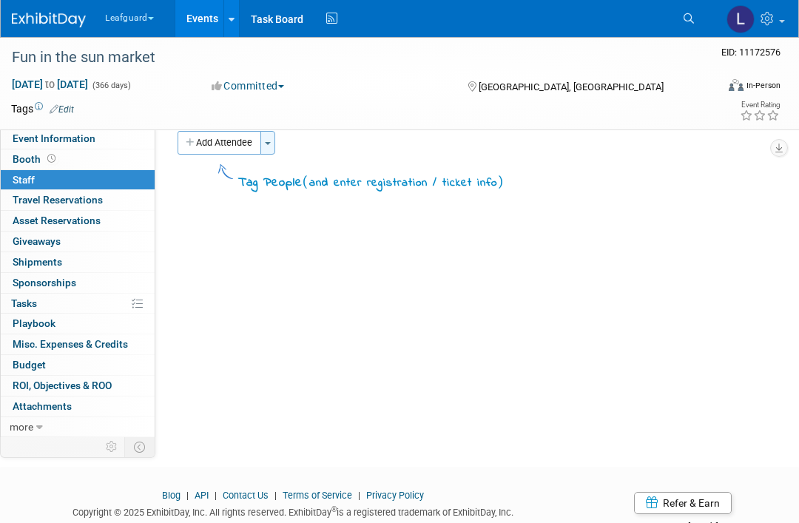
click at [271, 142] on span "button" at bounding box center [268, 143] width 6 height 3
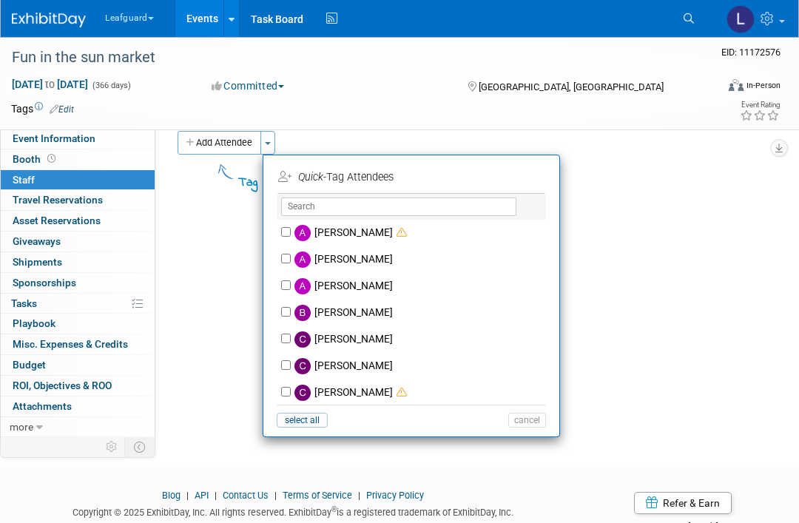
click at [309, 210] on div at bounding box center [399, 261] width 799 height 523
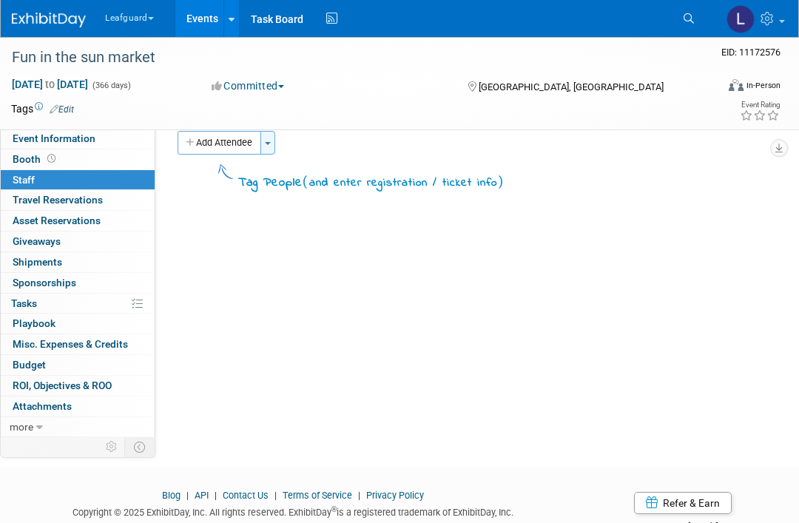
click at [274, 149] on button "Toggle Dropdown" at bounding box center [268, 143] width 15 height 24
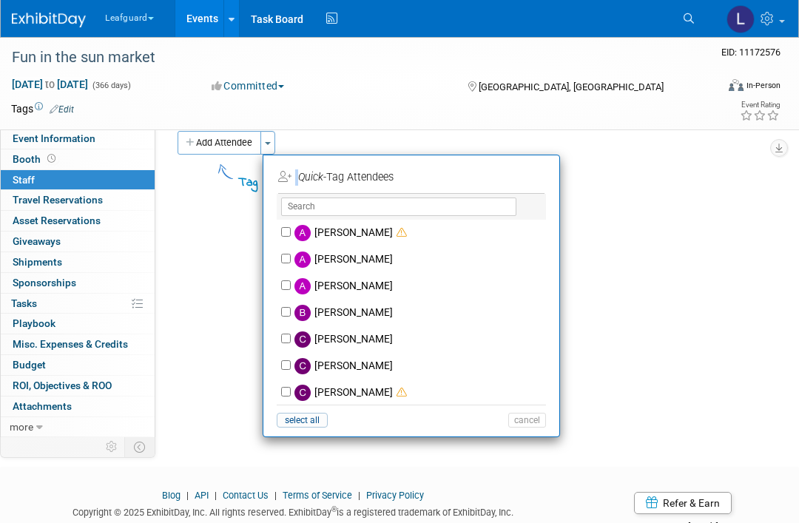
click at [454, 195] on div at bounding box center [399, 261] width 799 height 523
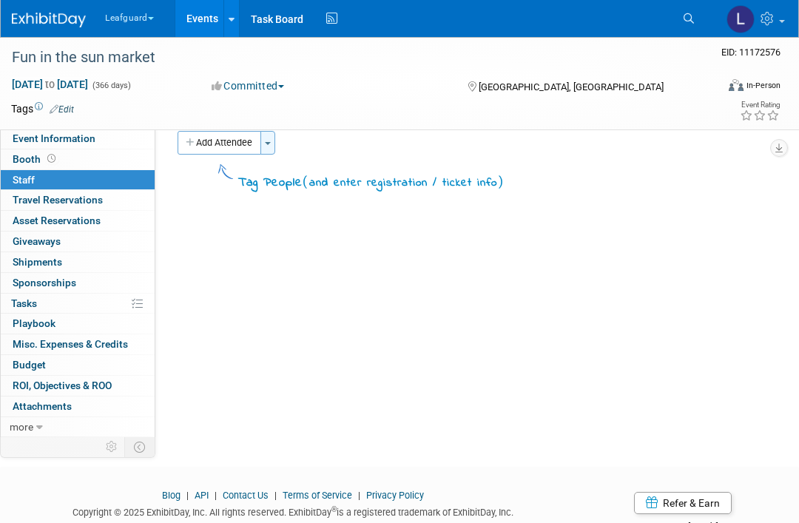
click at [272, 147] on button "Toggle Dropdown" at bounding box center [268, 143] width 15 height 24
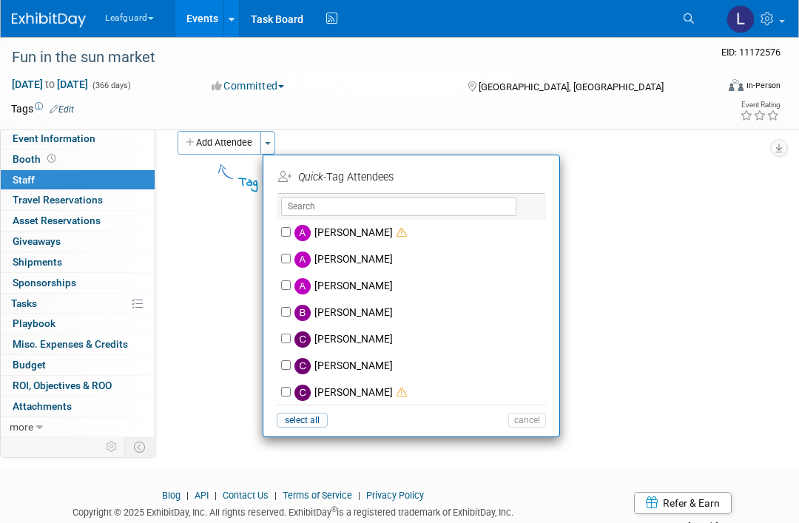
click at [323, 212] on div at bounding box center [399, 261] width 799 height 523
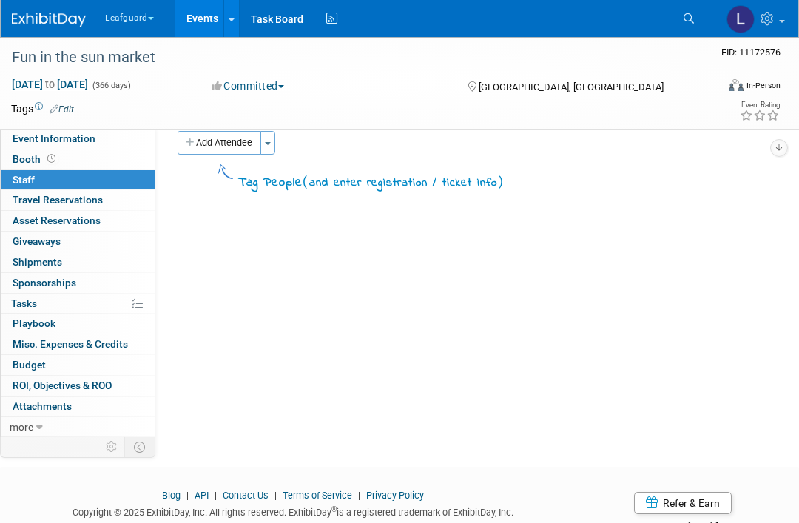
scroll to position [0, 0]
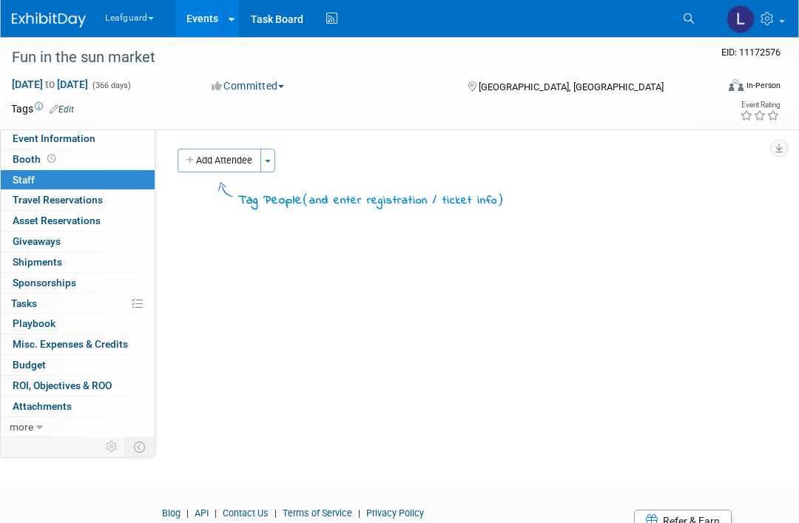
click at [47, 19] on img at bounding box center [49, 20] width 74 height 15
